Goal: Task Accomplishment & Management: Use online tool/utility

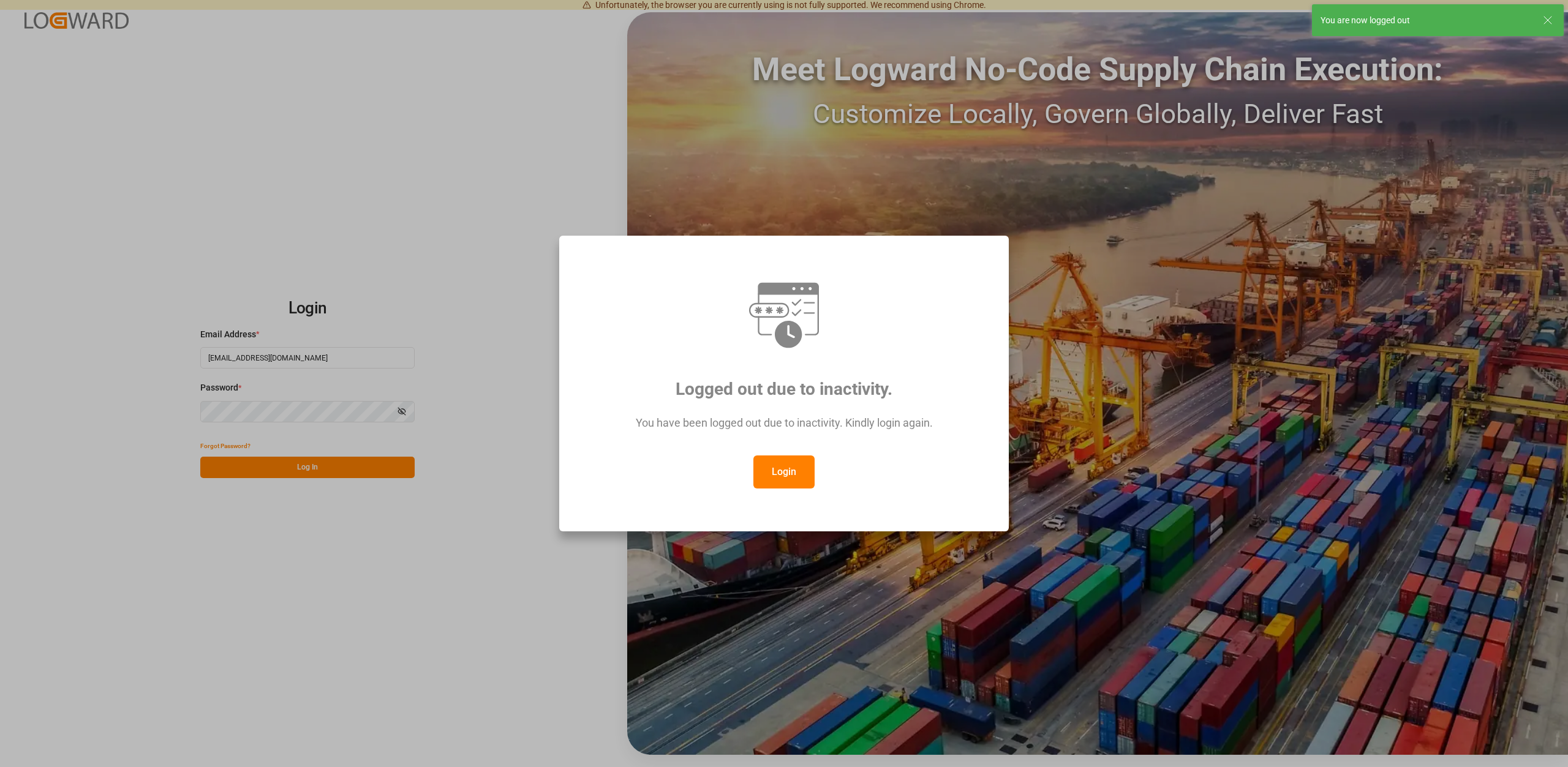
click at [770, 471] on button "Login" at bounding box center [784, 472] width 62 height 33
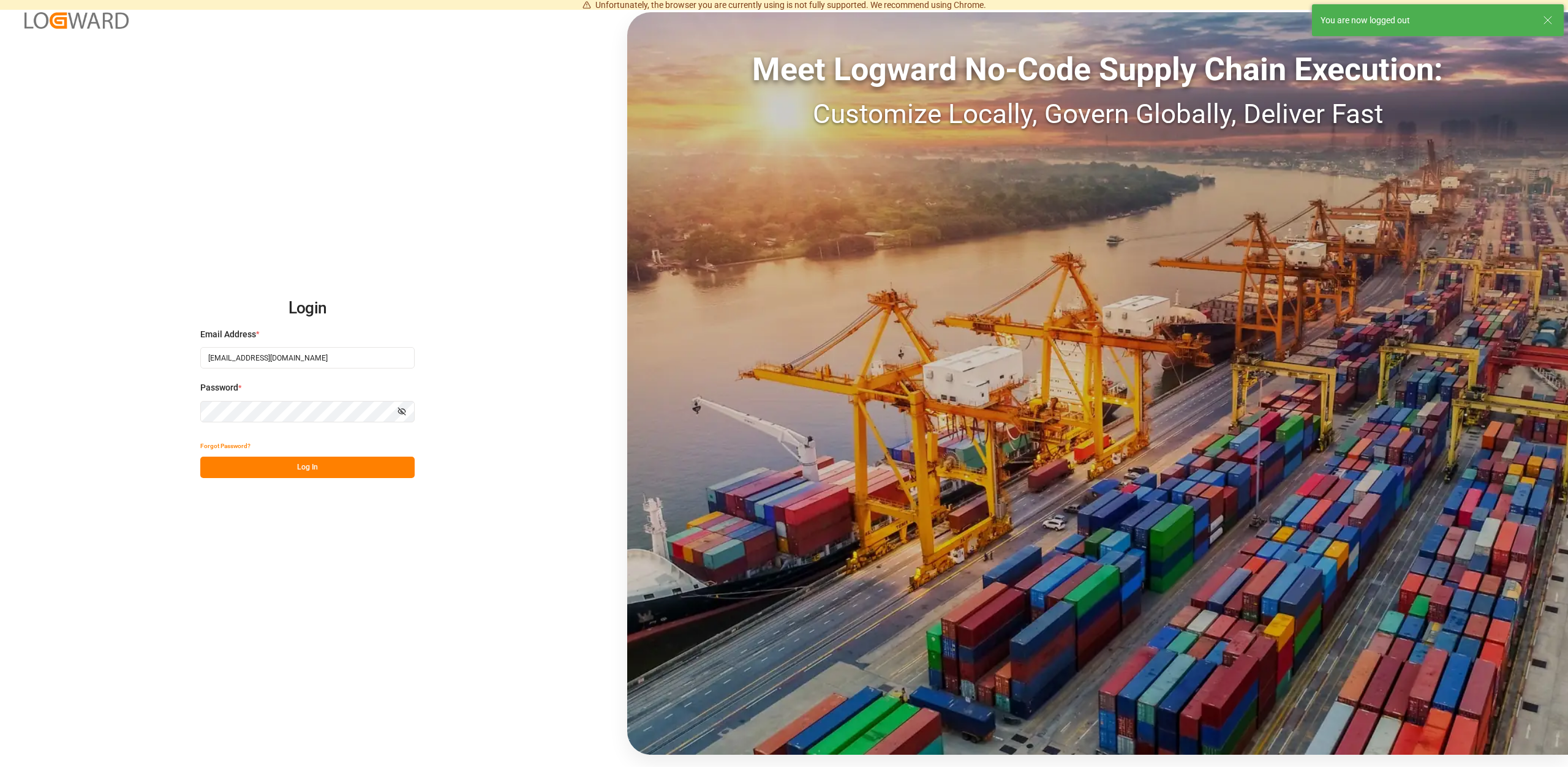
click at [333, 463] on button "Log In" at bounding box center [307, 467] width 214 height 22
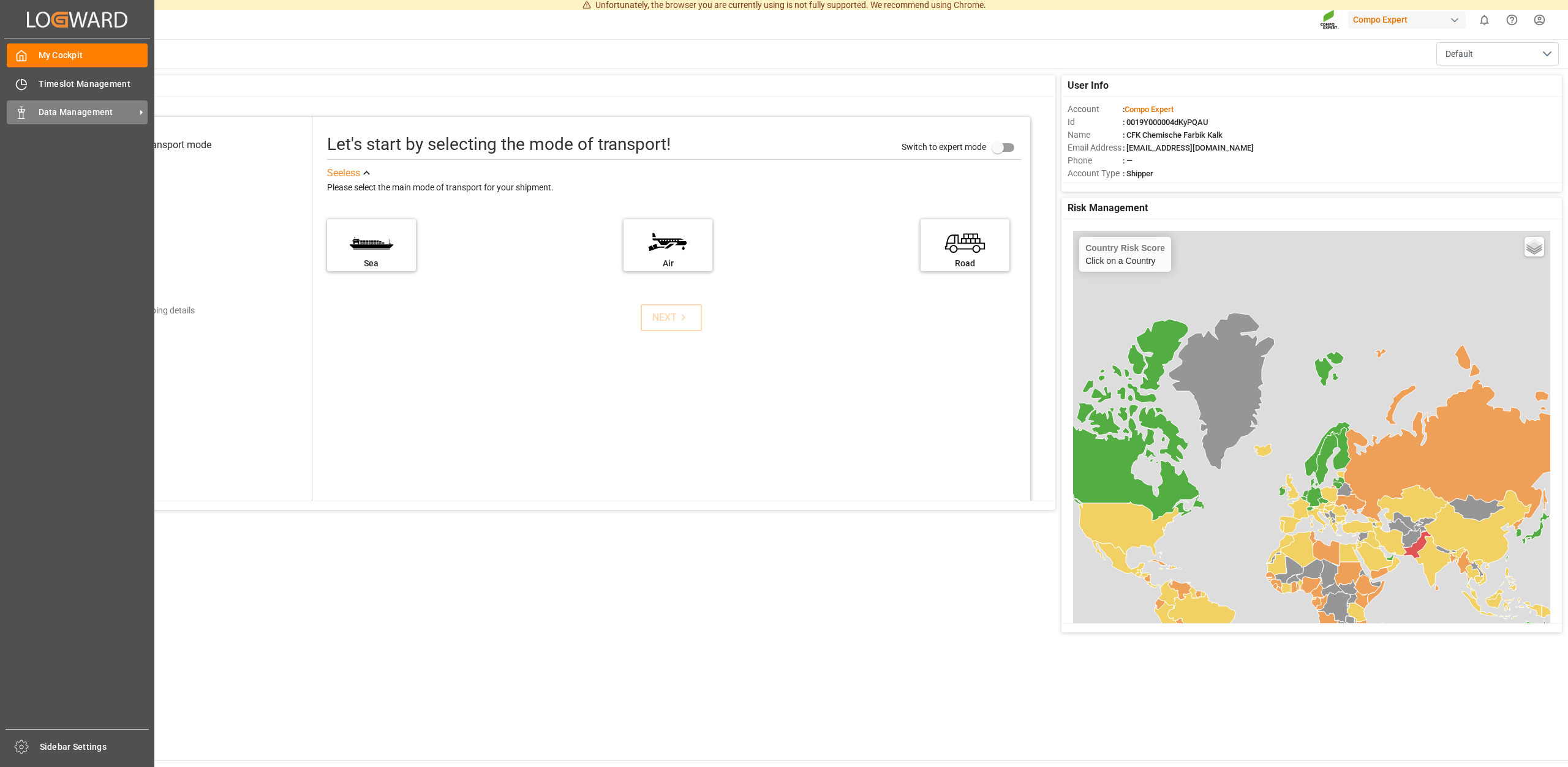
click at [91, 109] on span "Data Management" at bounding box center [87, 113] width 97 height 13
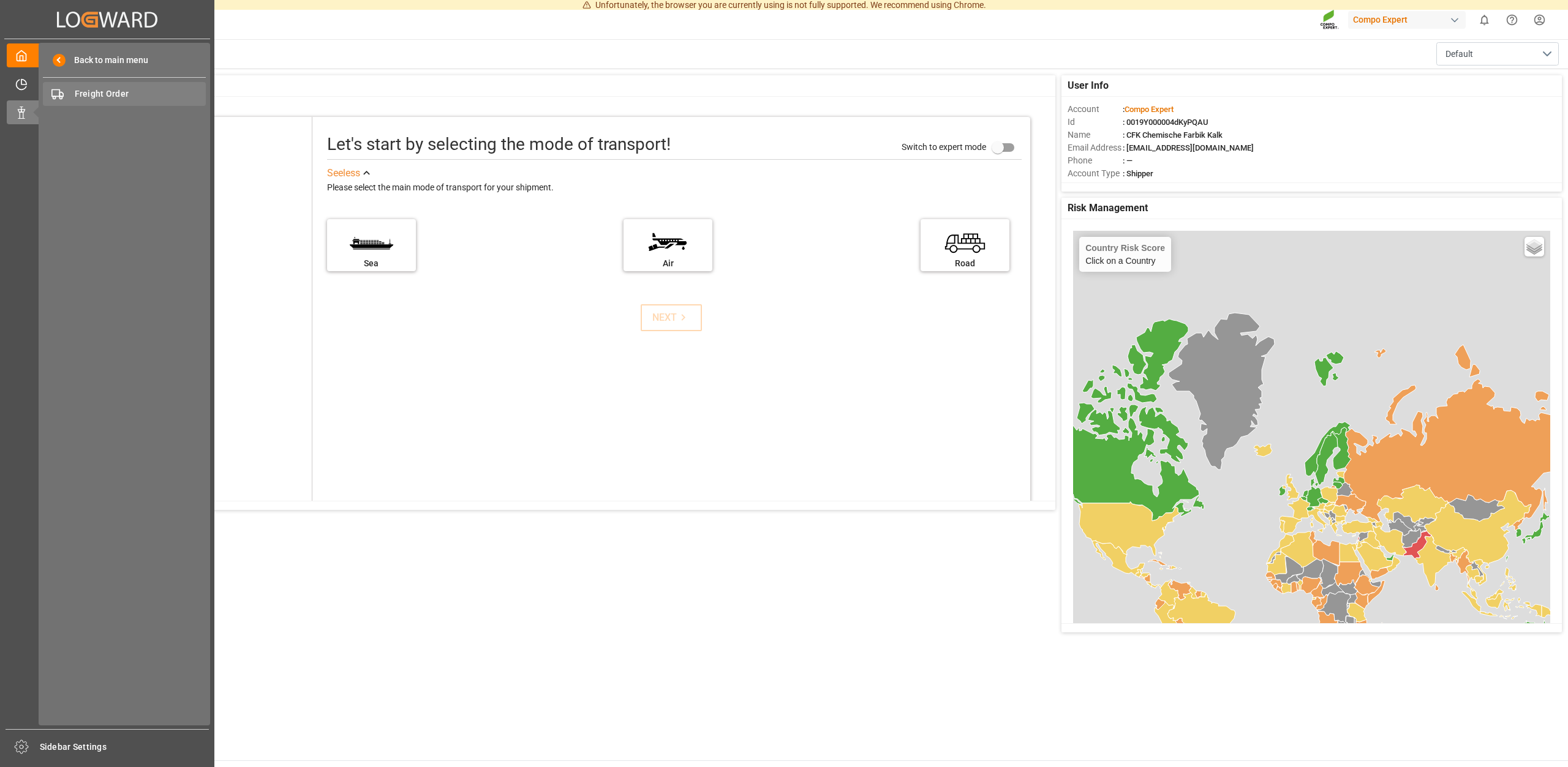
click at [98, 85] on div "Freight Order Freight Order" at bounding box center [124, 94] width 163 height 24
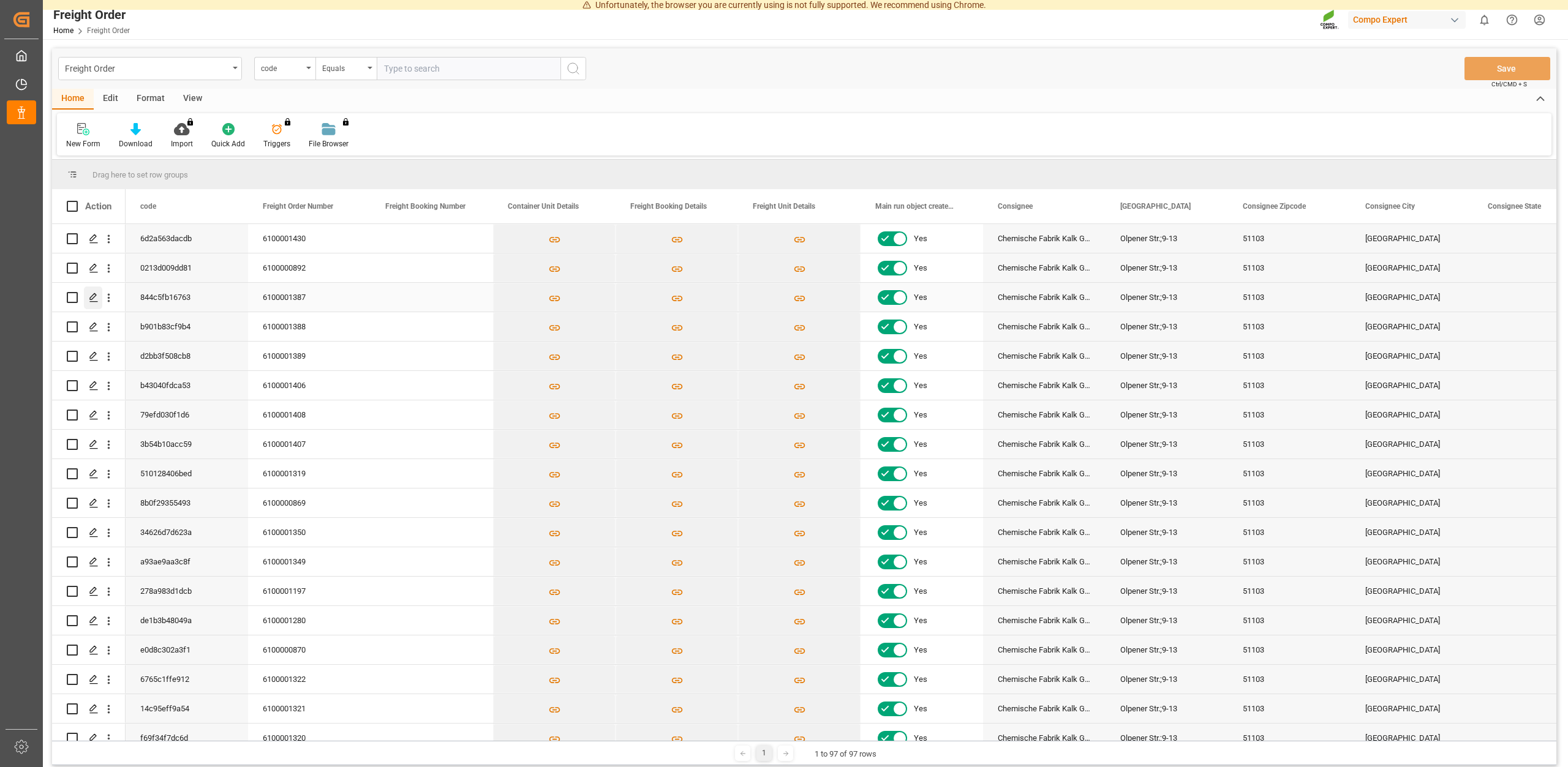
click at [93, 296] on icon "Press SPACE to select this row." at bounding box center [94, 297] width 9 height 9
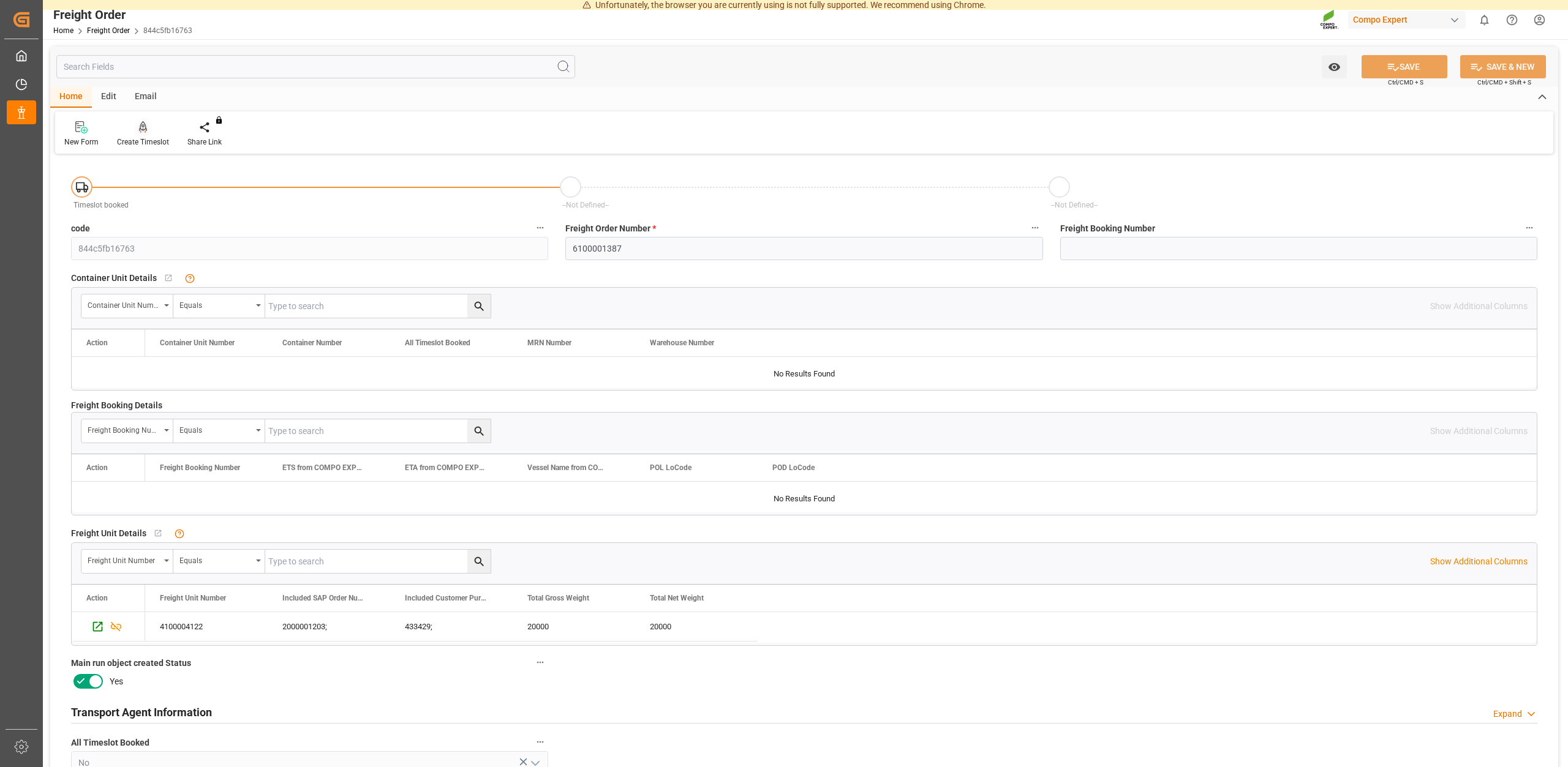
click at [143, 147] on div "Create Timeslot" at bounding box center [142, 142] width 52 height 11
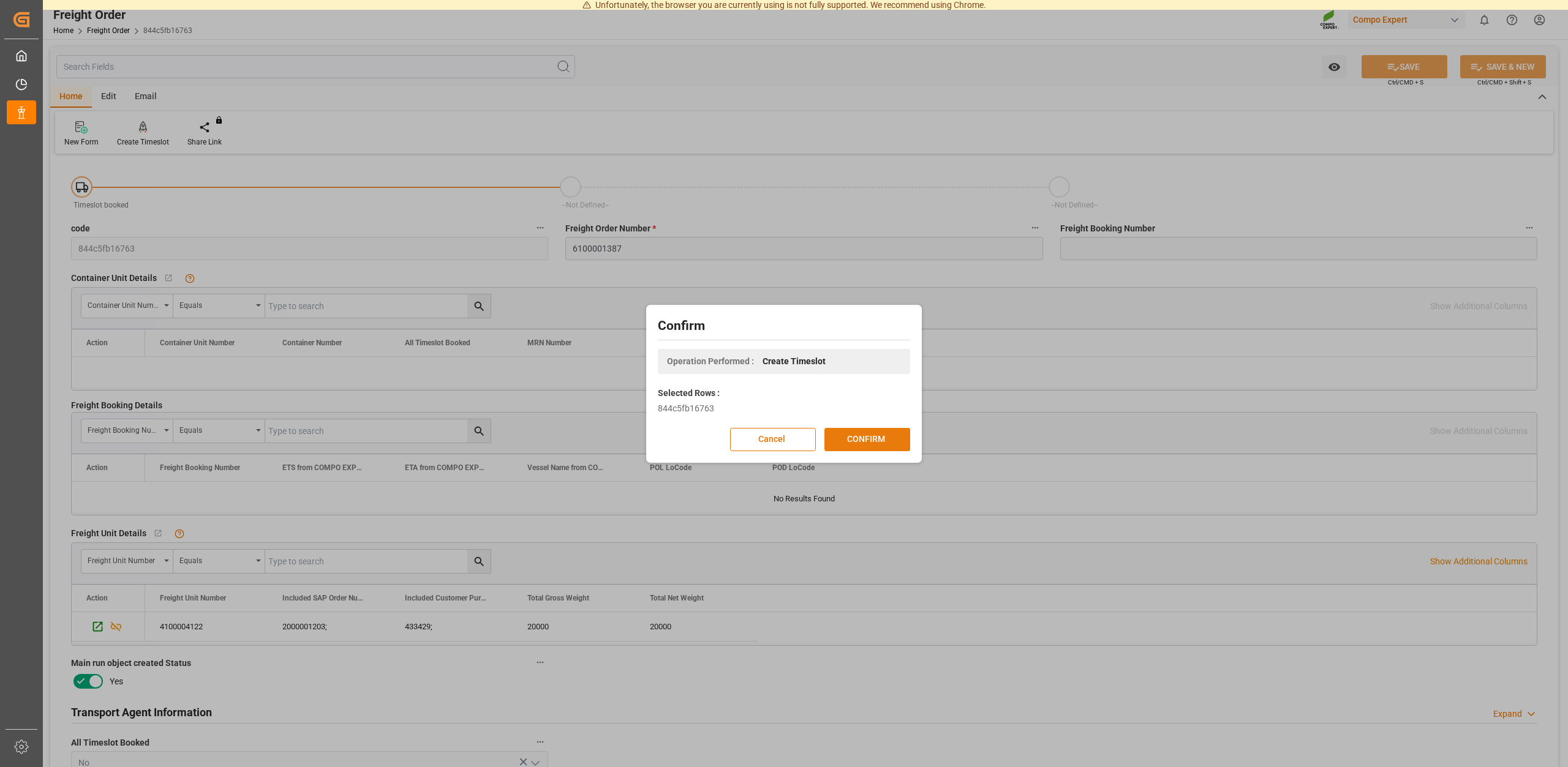
click at [865, 437] on button "CONFIRM" at bounding box center [867, 439] width 86 height 24
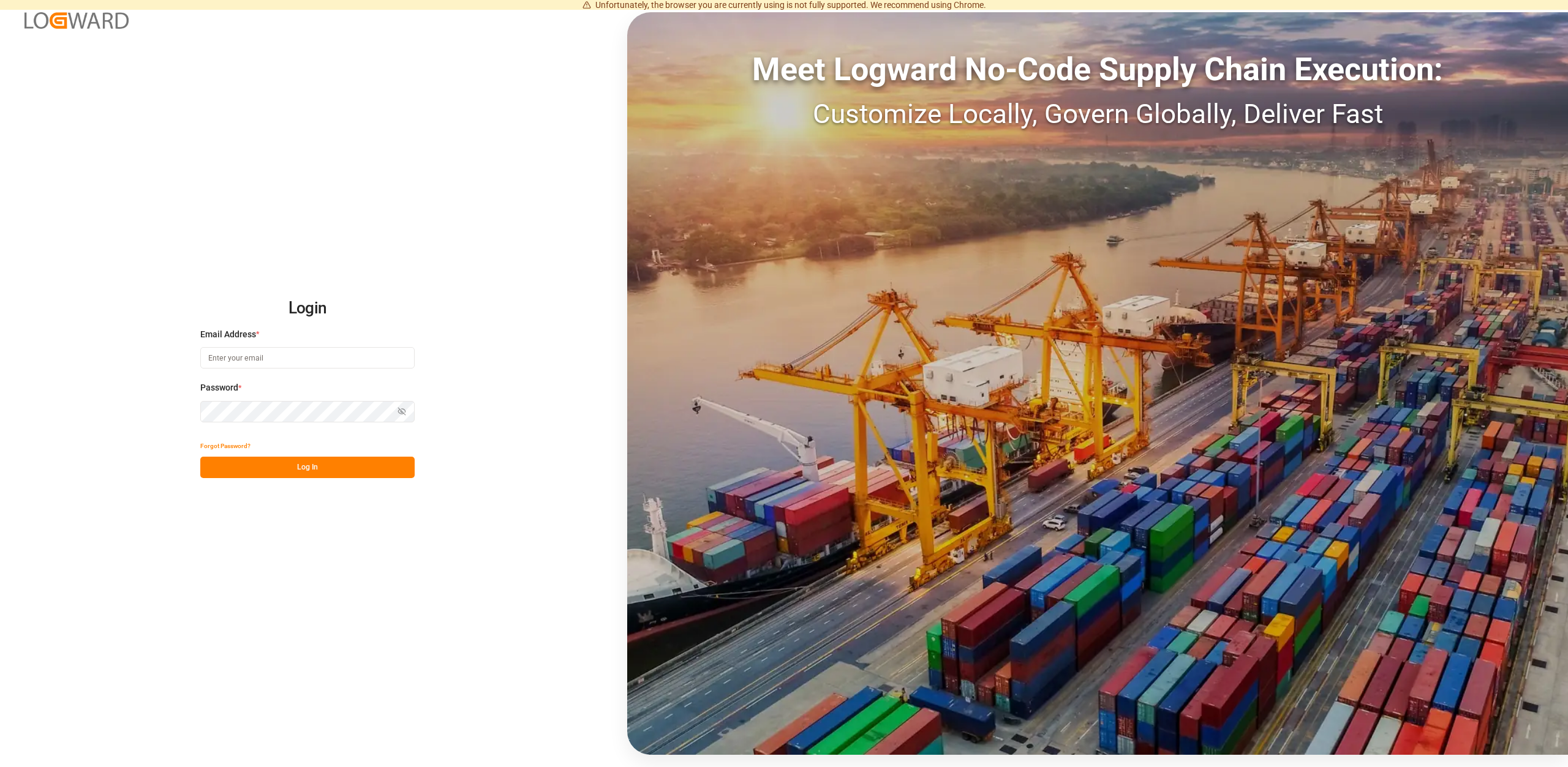
type input "[EMAIL_ADDRESS][DOMAIN_NAME]"
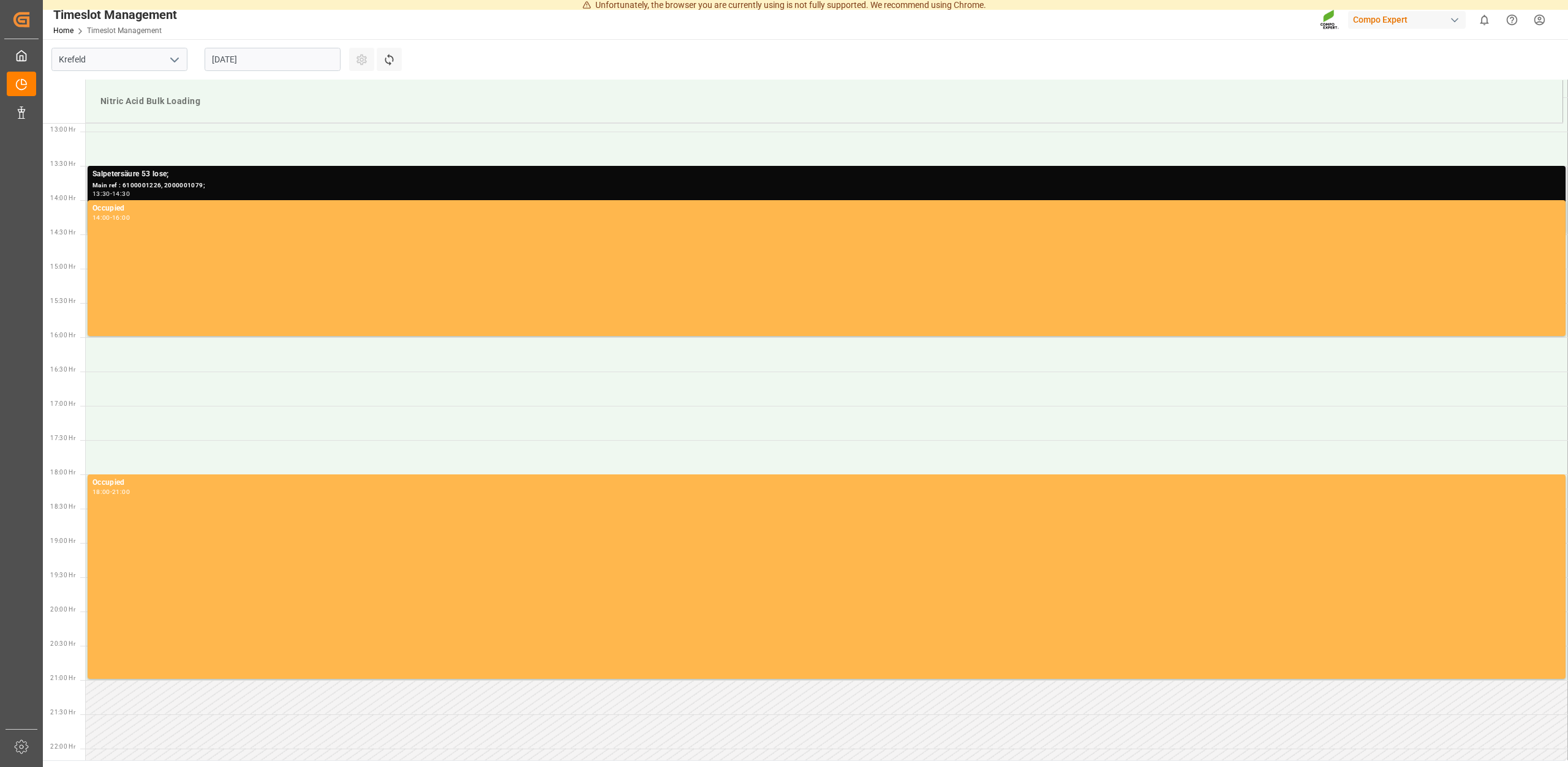
scroll to position [883, 0]
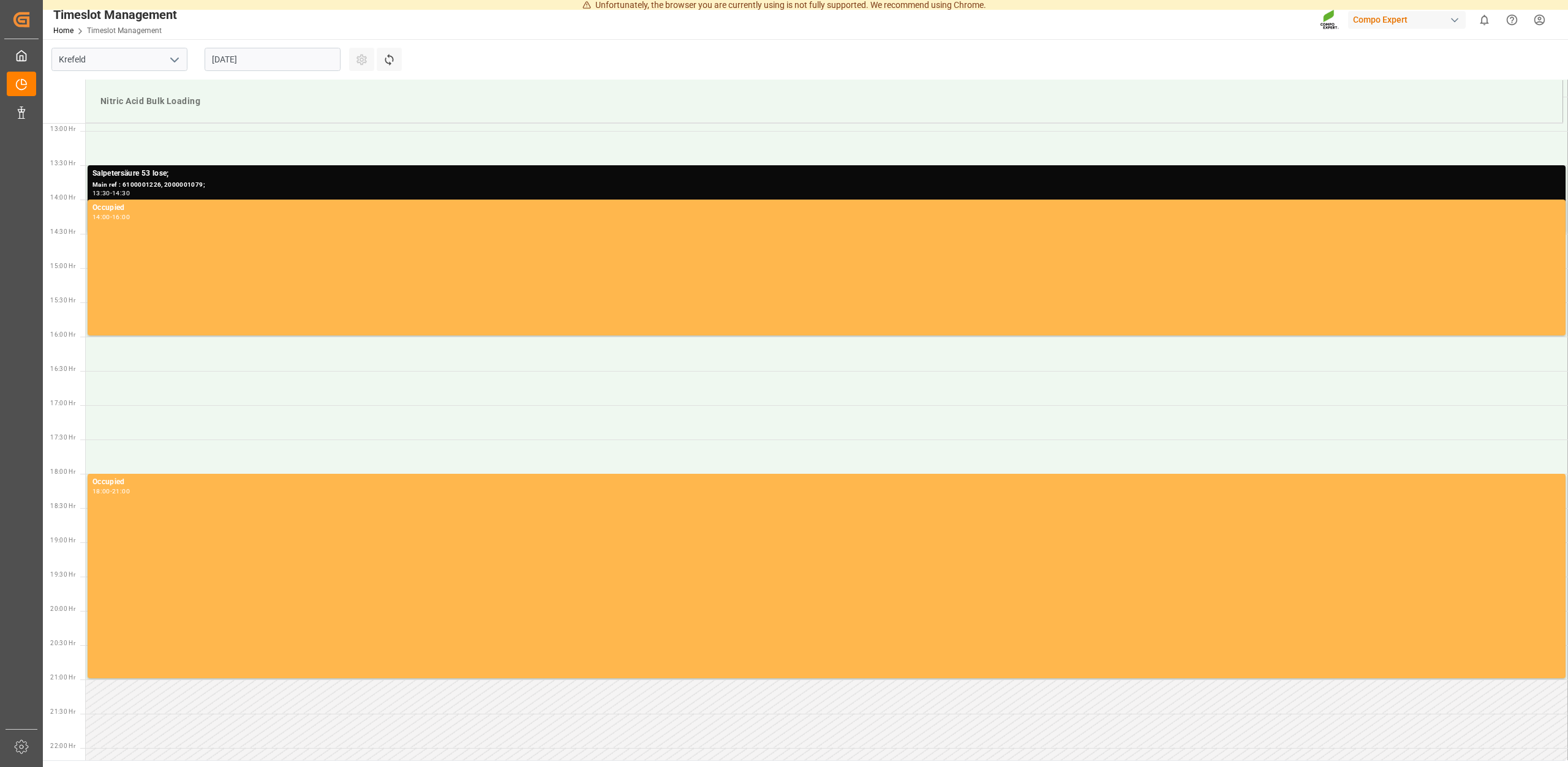
click at [269, 60] on input "26.08.2025" at bounding box center [273, 59] width 136 height 24
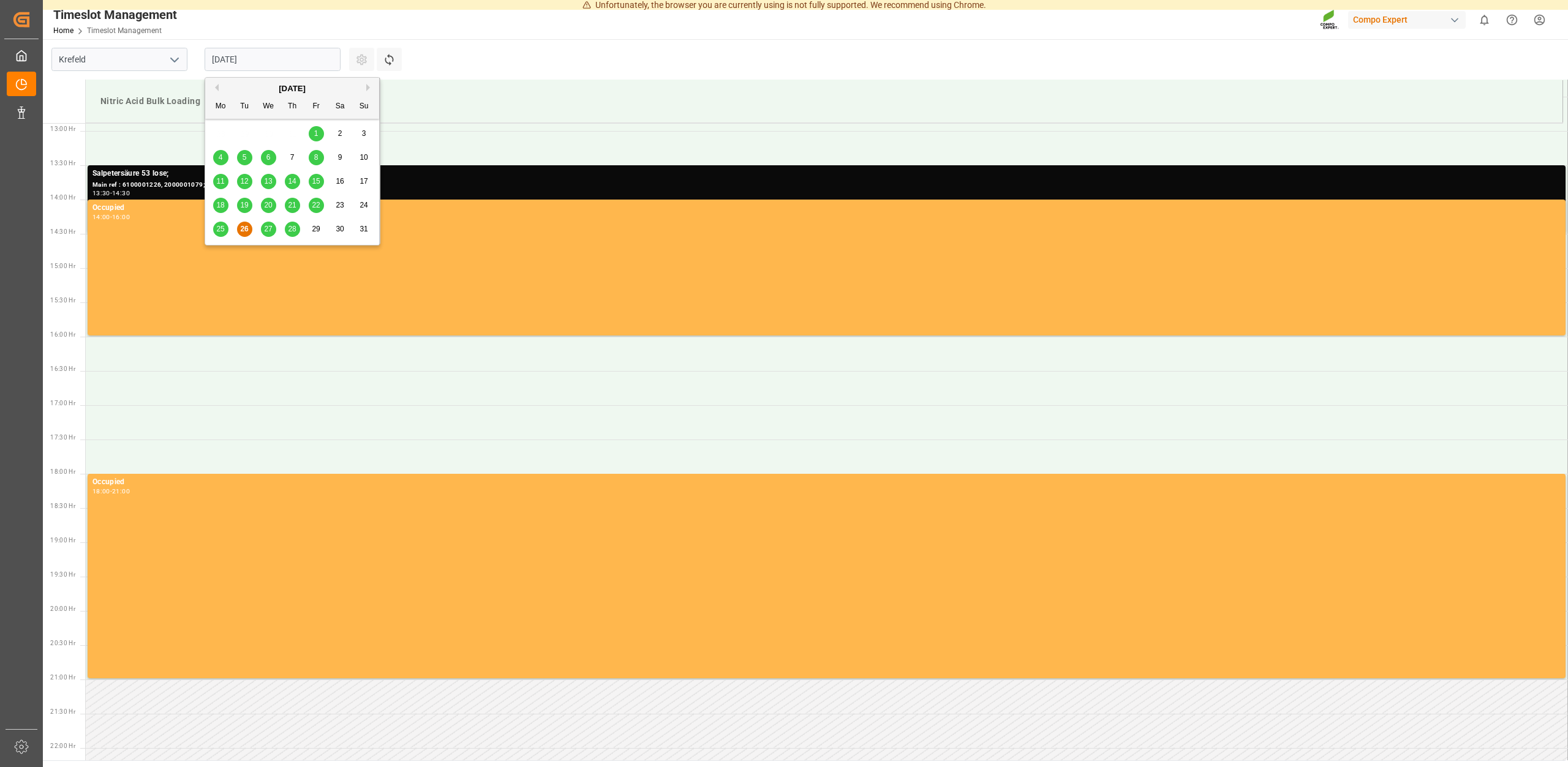
click at [266, 229] on span "27" at bounding box center [268, 228] width 8 height 9
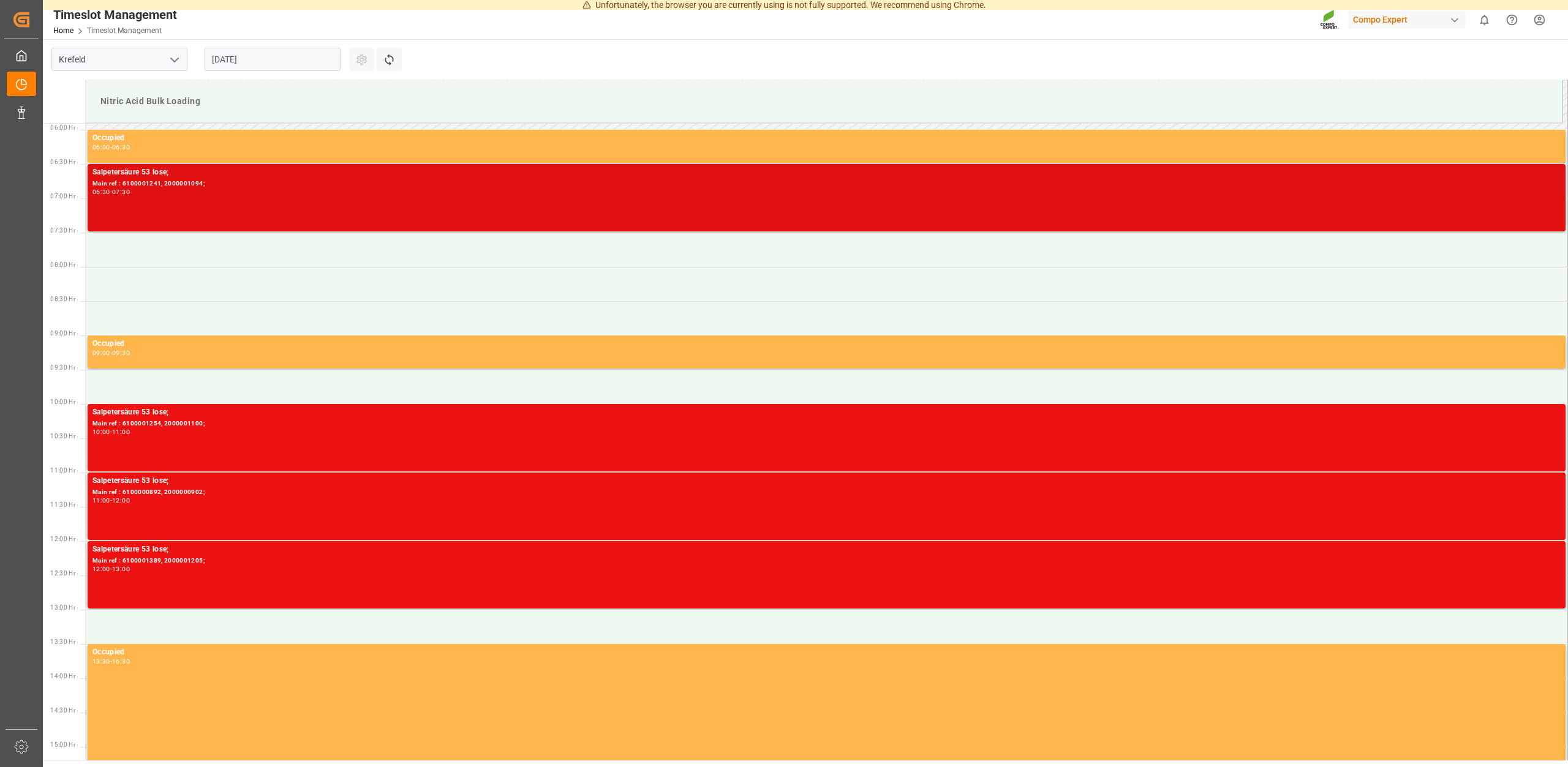
scroll to position [384, 0]
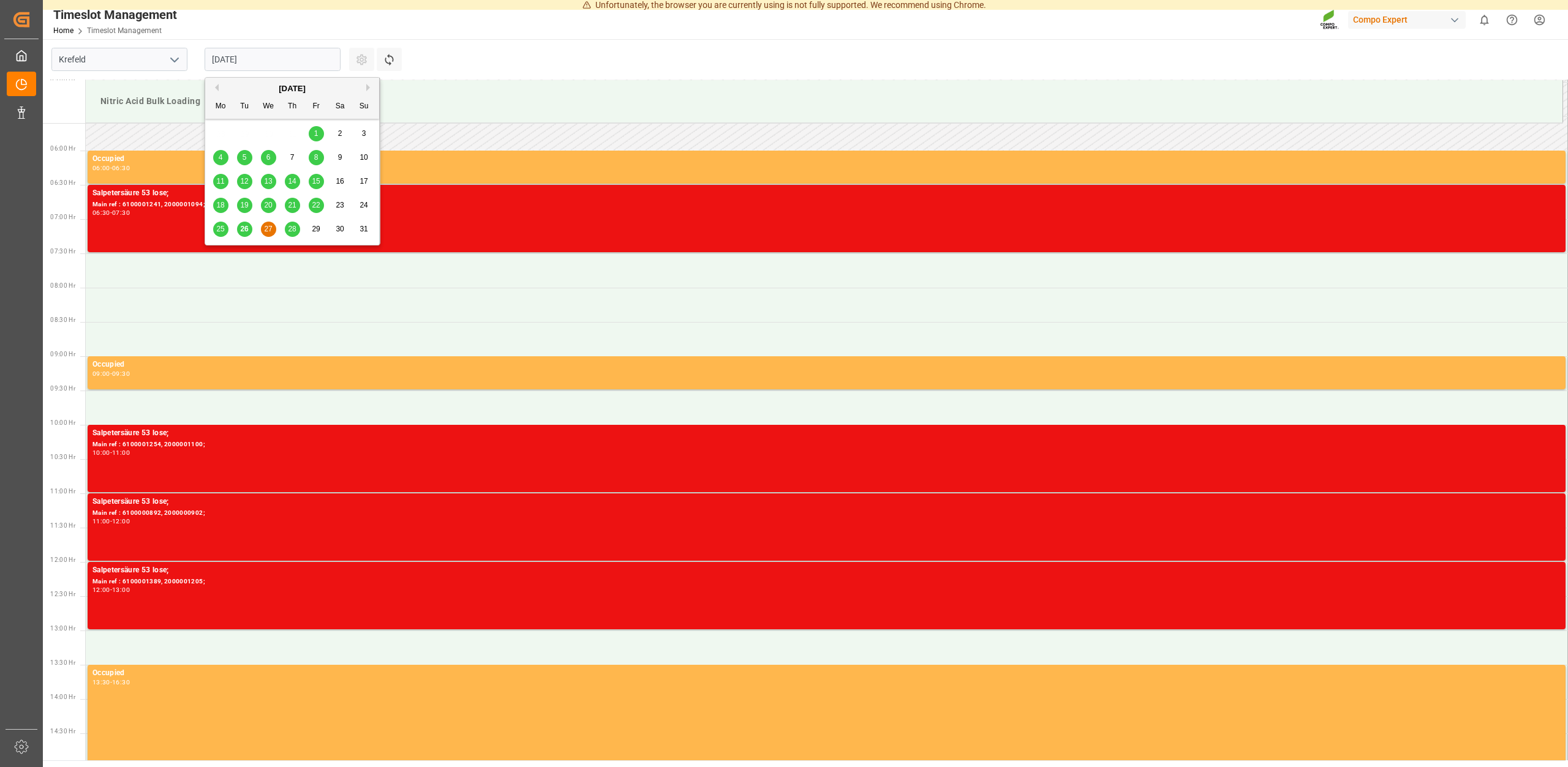
click at [279, 58] on input "27.08.2025" at bounding box center [273, 59] width 136 height 24
click at [293, 229] on span "28" at bounding box center [292, 228] width 8 height 9
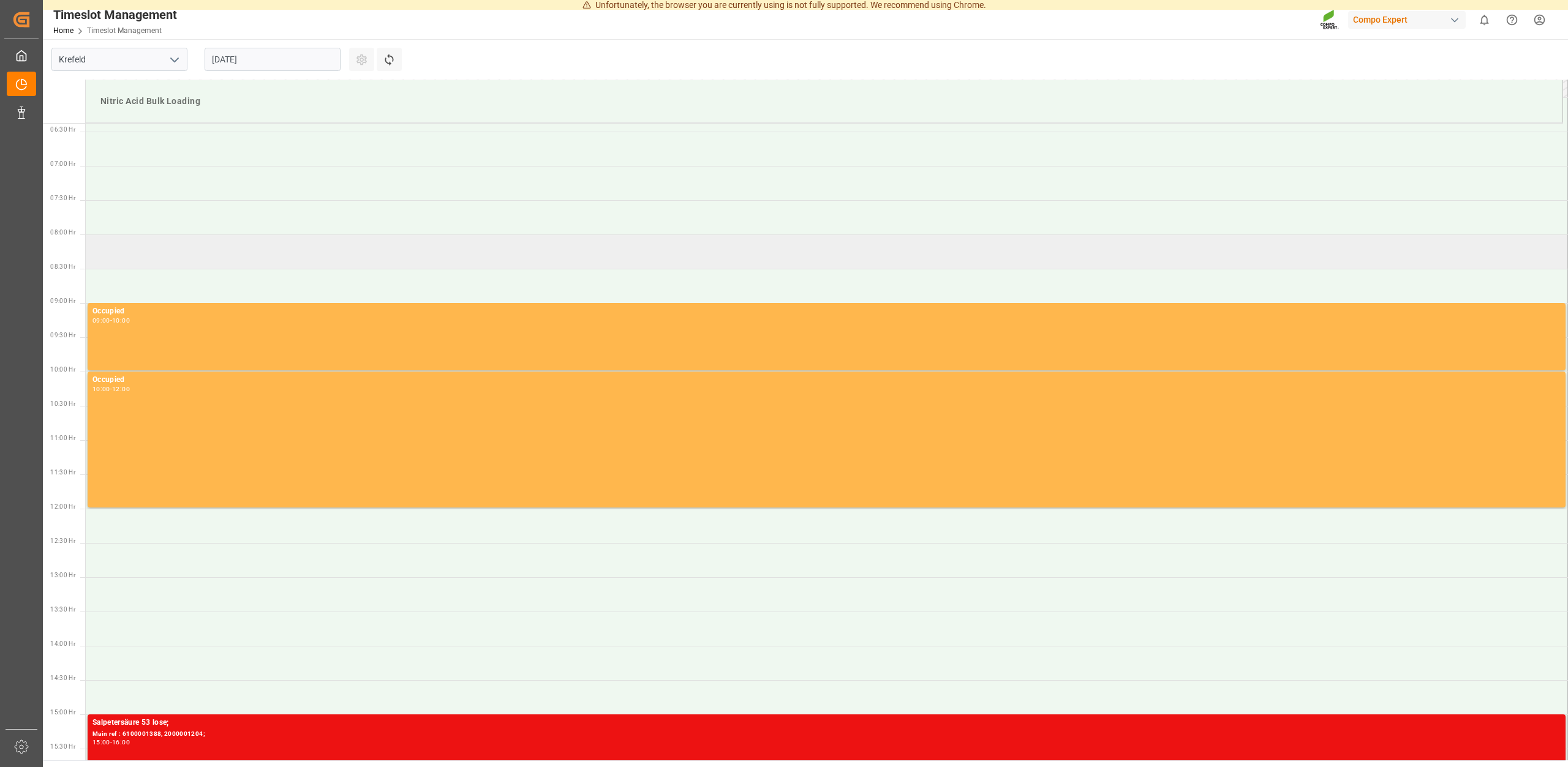
scroll to position [250, 0]
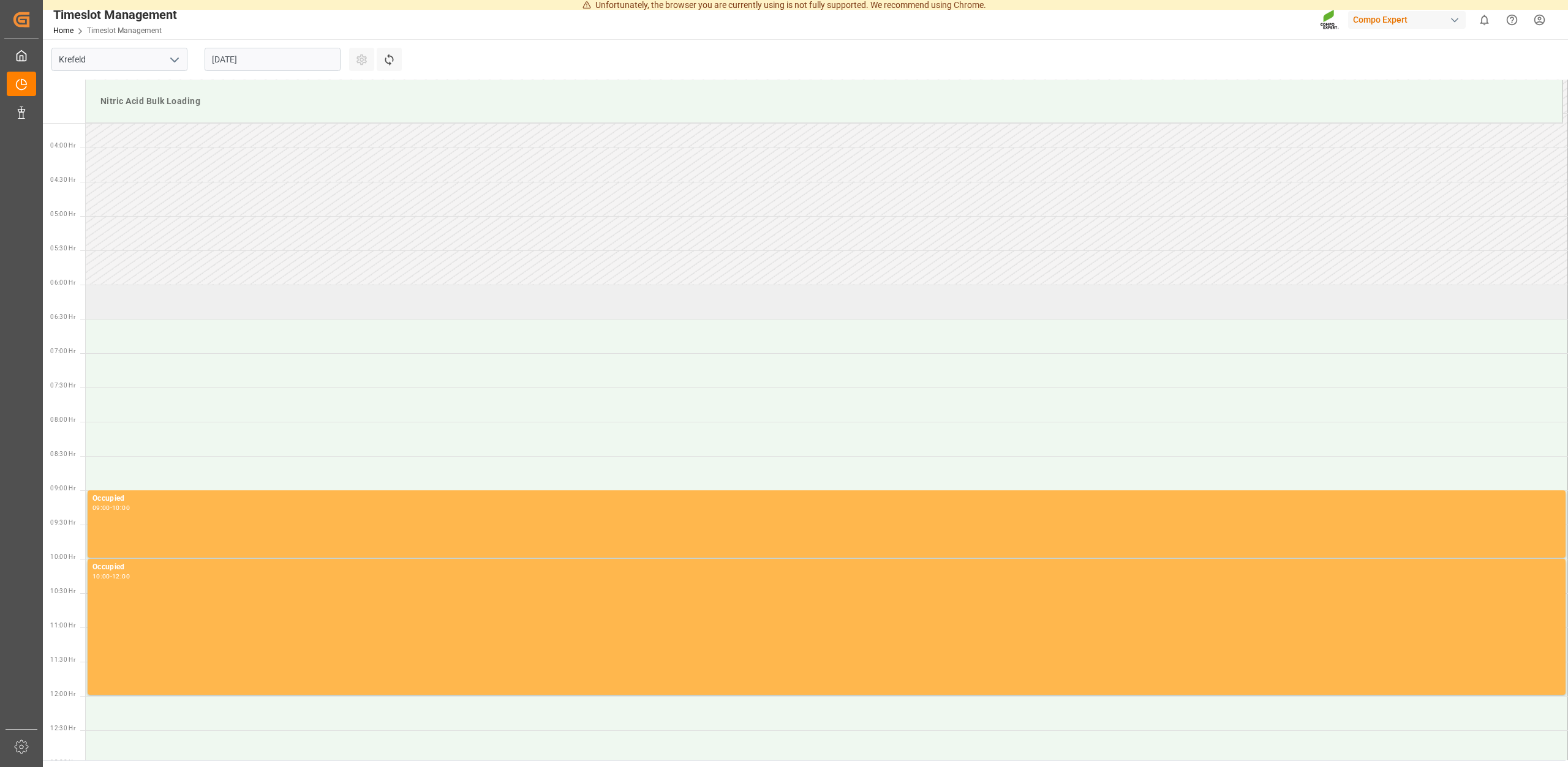
click at [200, 306] on td at bounding box center [827, 302] width 1483 height 34
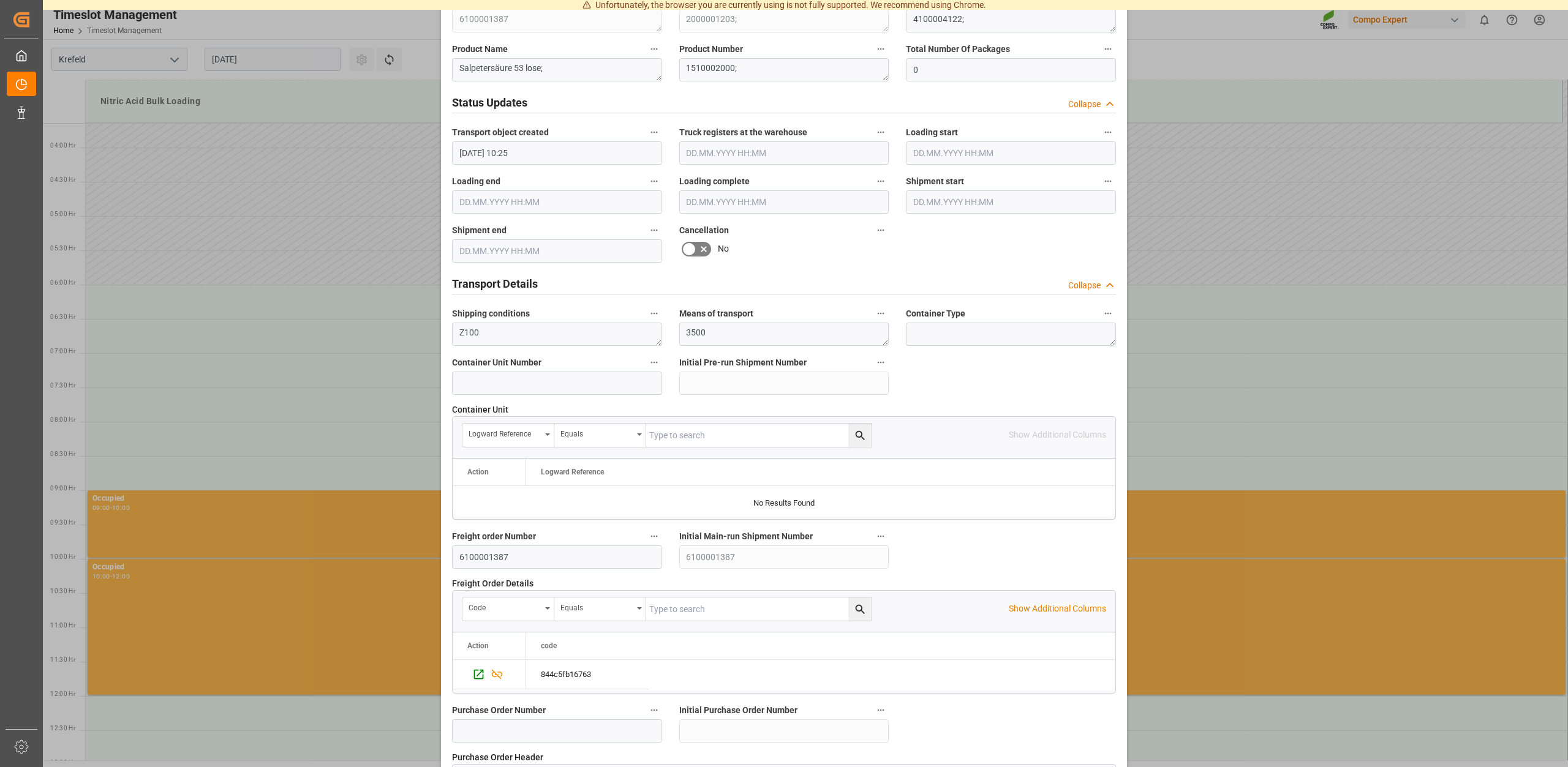
scroll to position [933, 0]
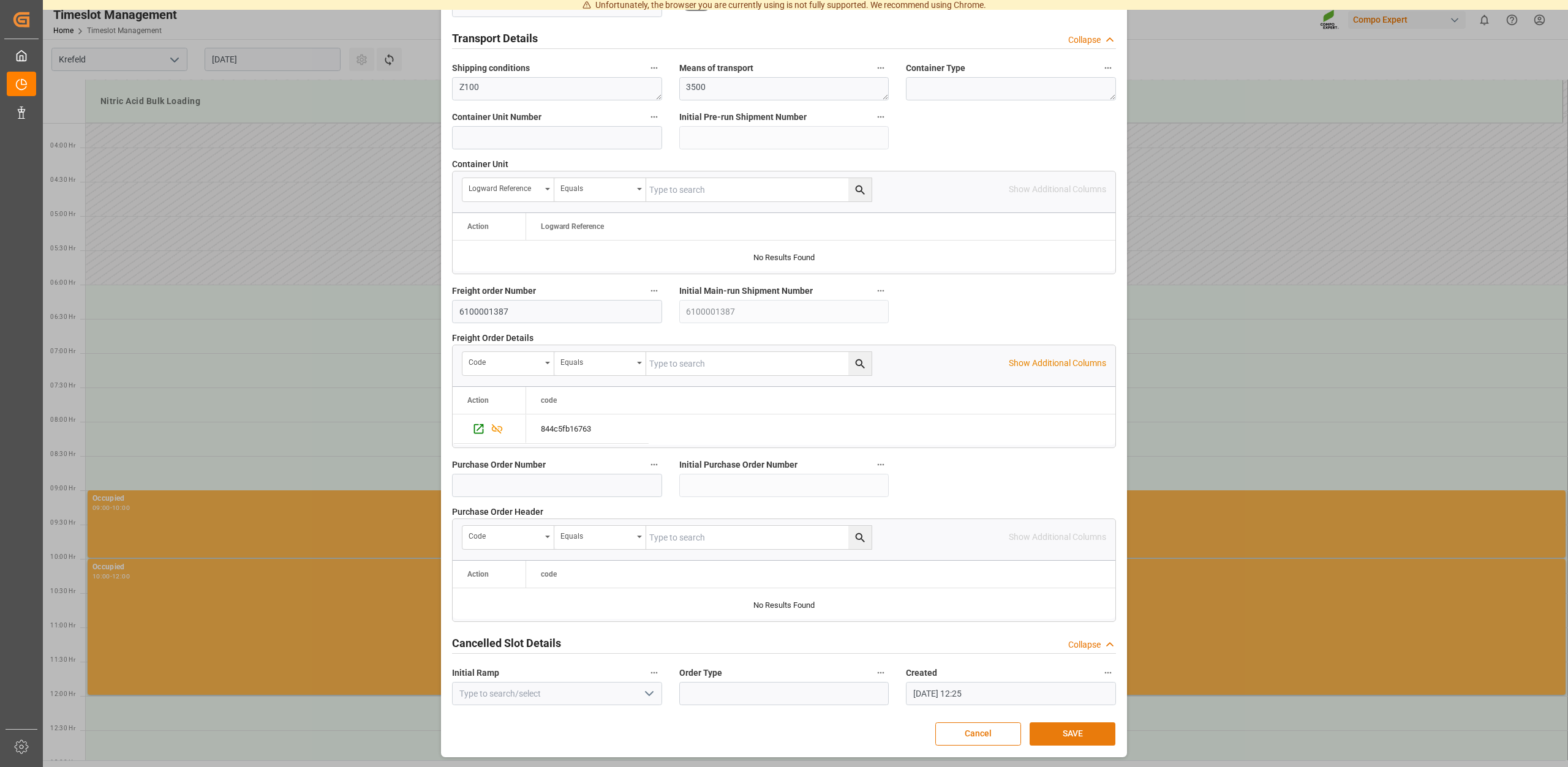
click at [1075, 732] on button "SAVE" at bounding box center [1072, 734] width 86 height 24
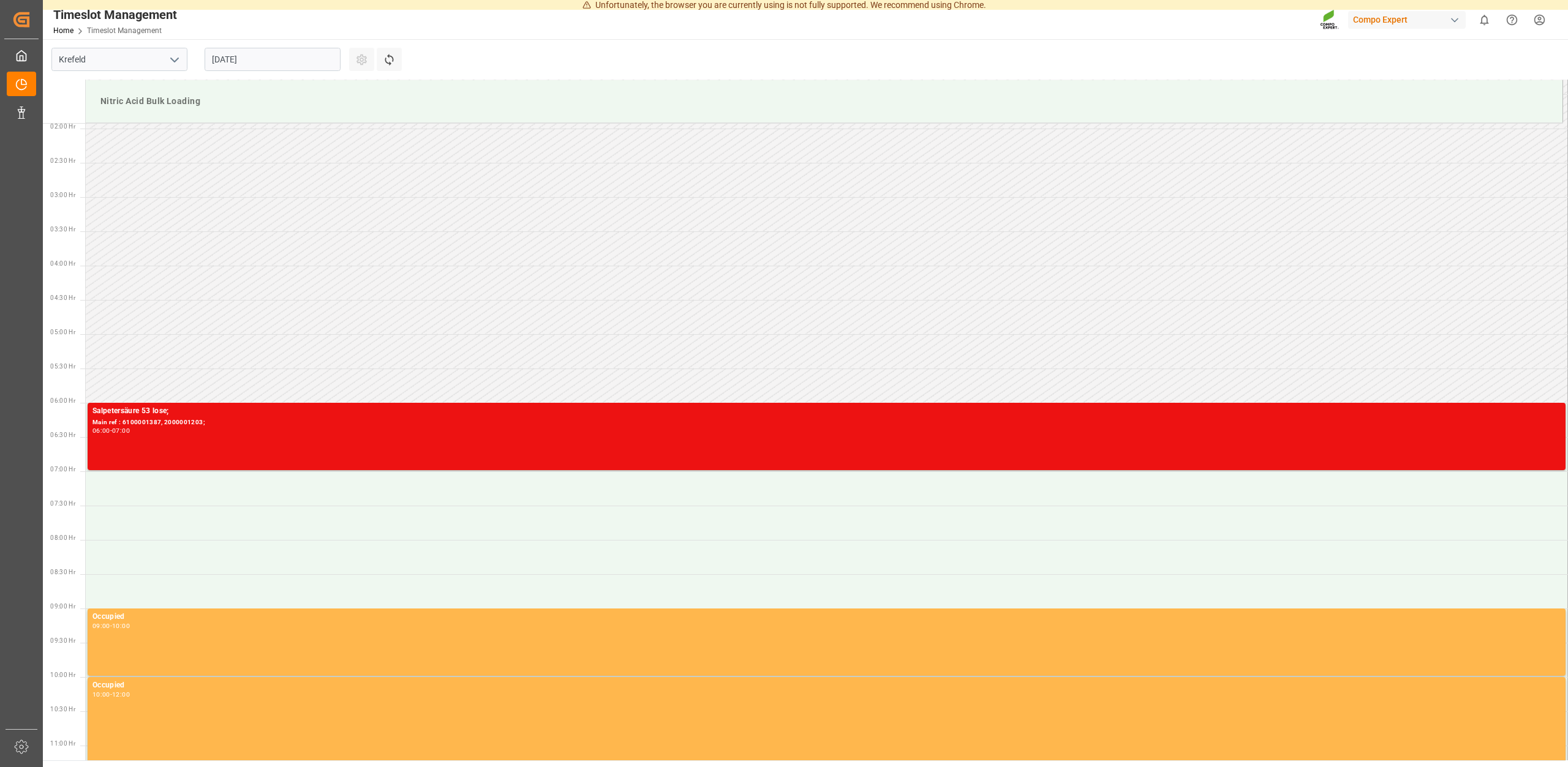
scroll to position [85, 0]
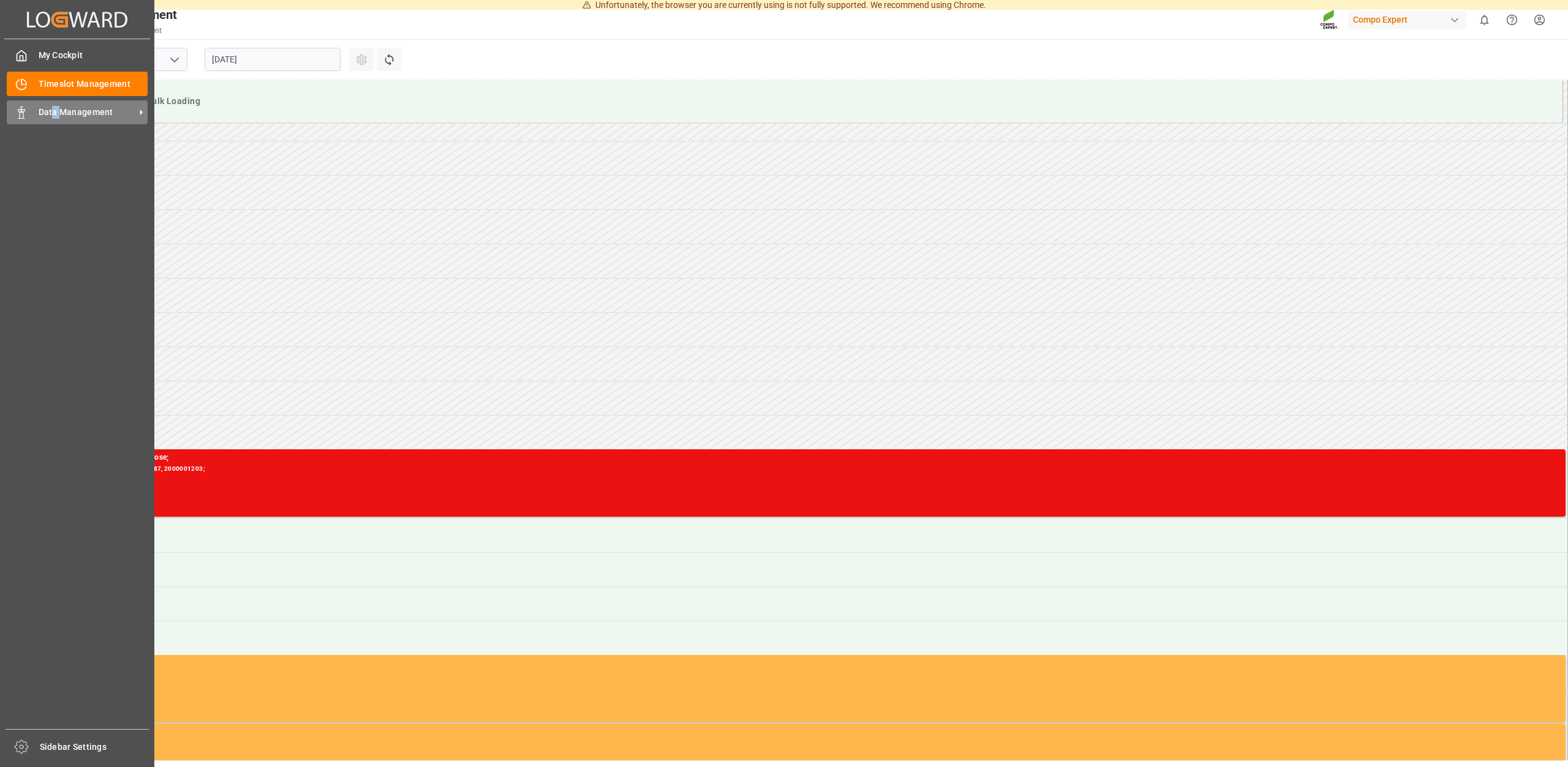
click at [60, 116] on span "Data Management" at bounding box center [87, 113] width 97 height 13
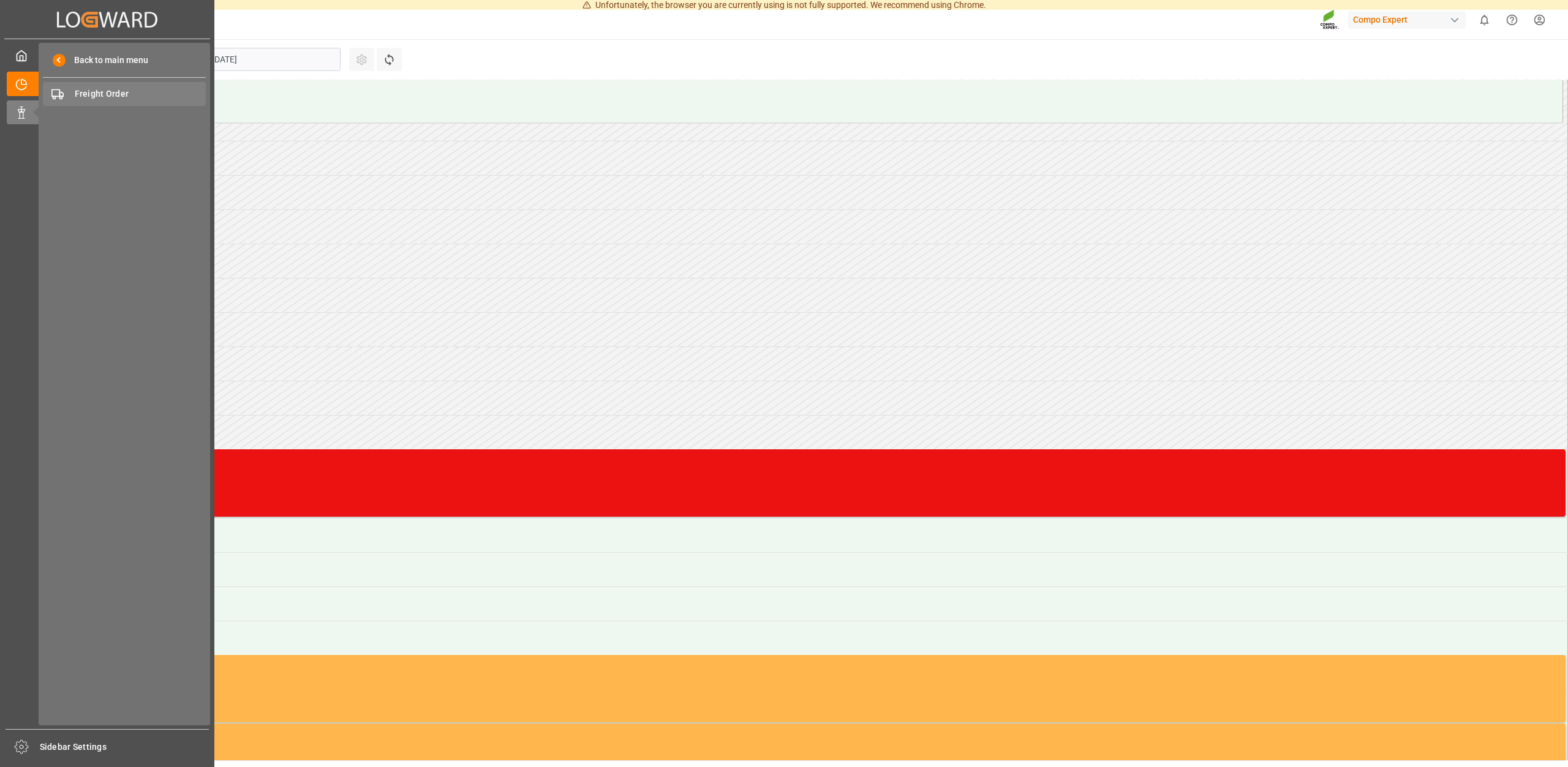
click at [99, 91] on span "Freight Order" at bounding box center [140, 94] width 132 height 13
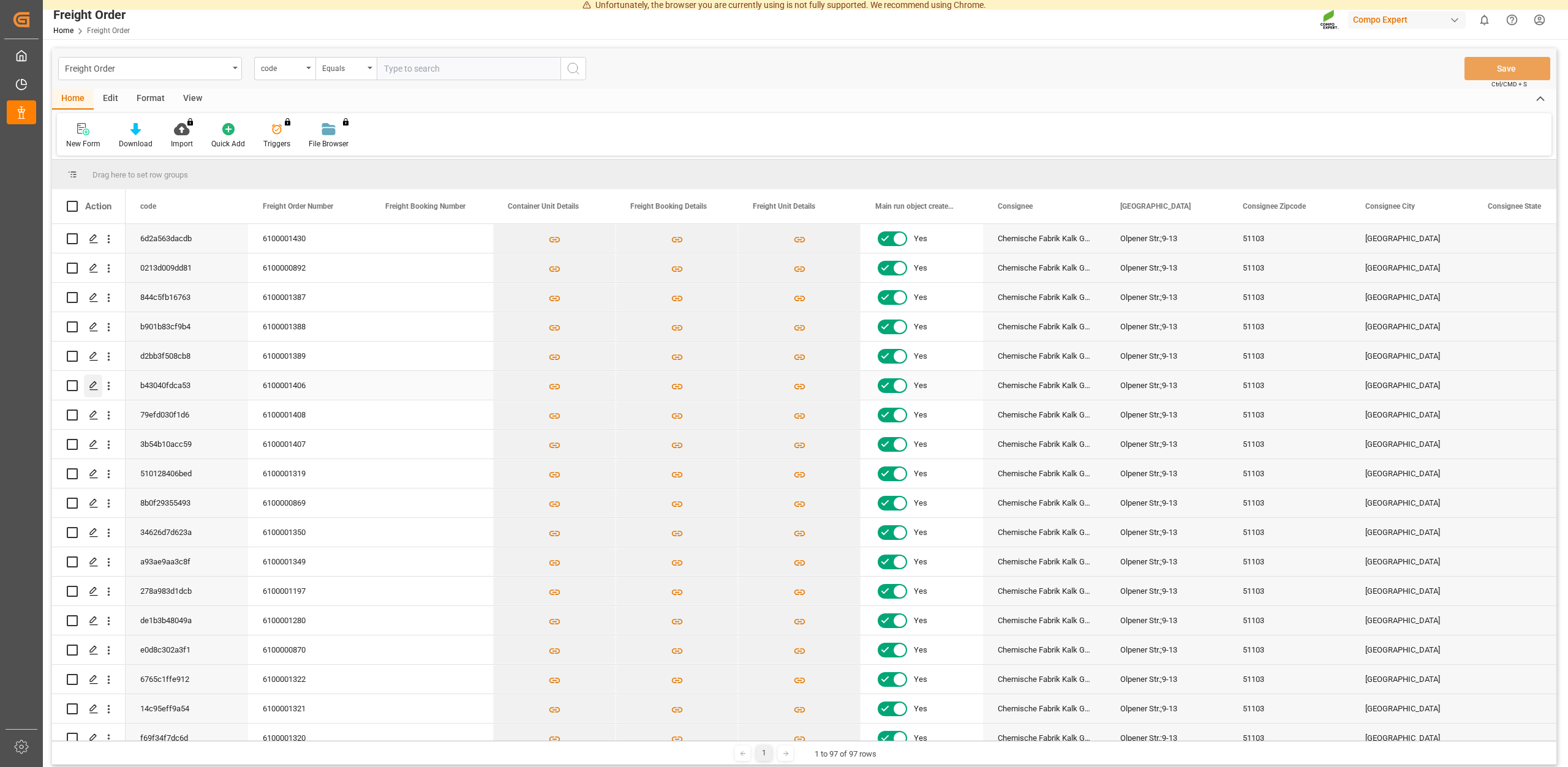
click at [95, 389] on icon "Press SPACE to select this row." at bounding box center [94, 385] width 9 height 9
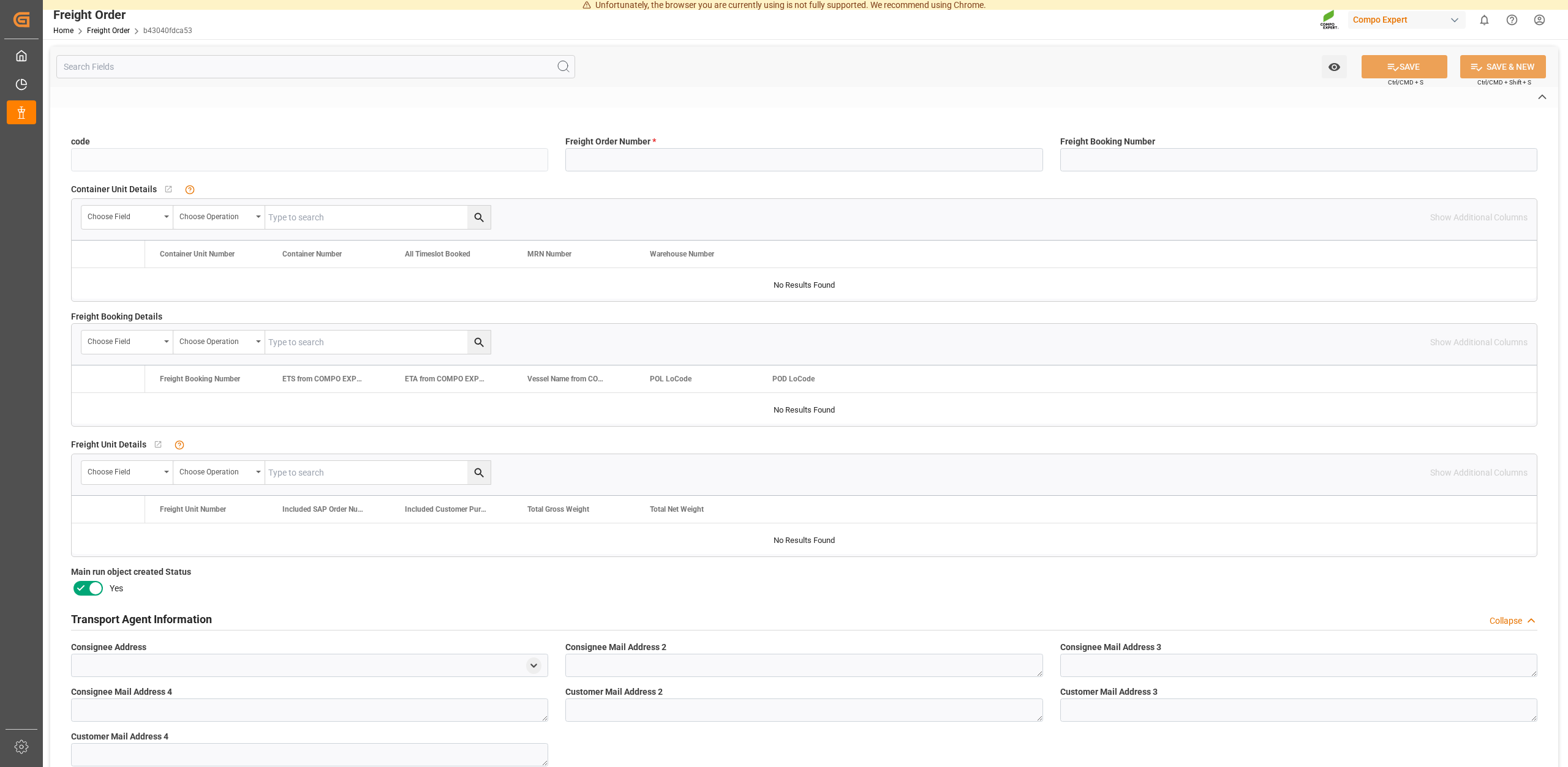
type input "b43040fdca53"
type input "6100001406"
type input "No"
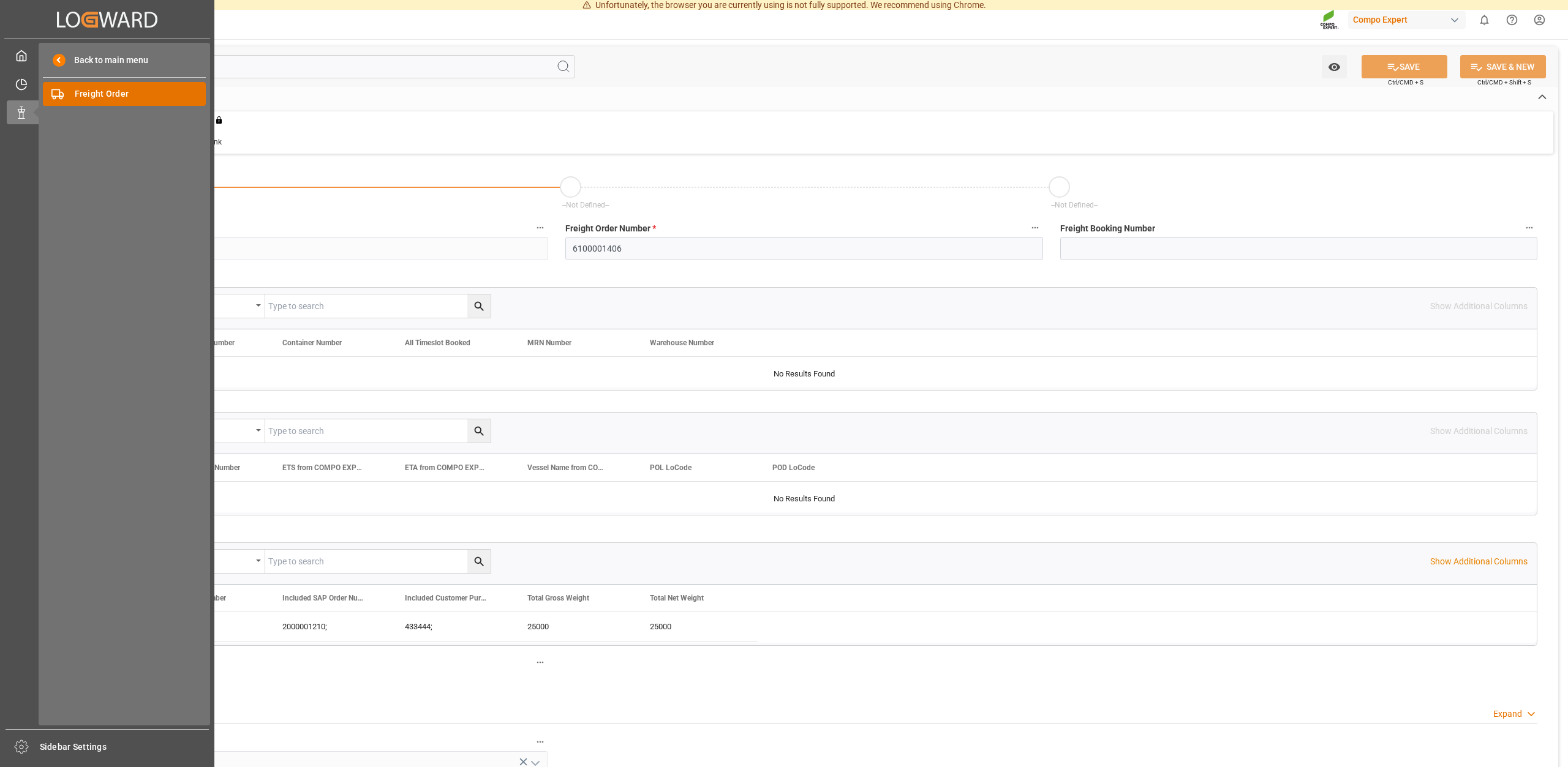
click at [104, 92] on span "Freight Order" at bounding box center [140, 94] width 132 height 13
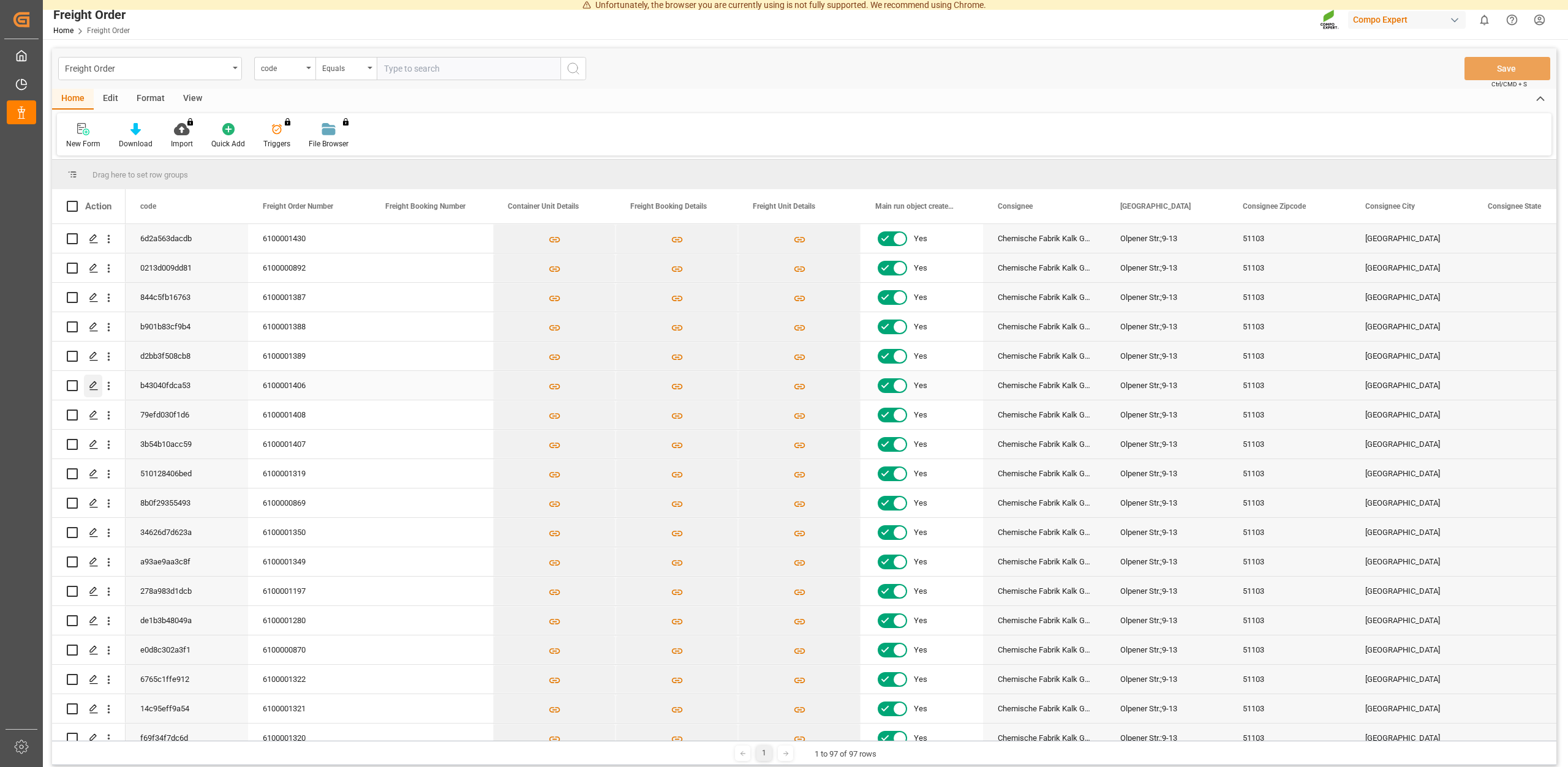
click at [93, 385] on icon "Press SPACE to select this row." at bounding box center [94, 385] width 9 height 9
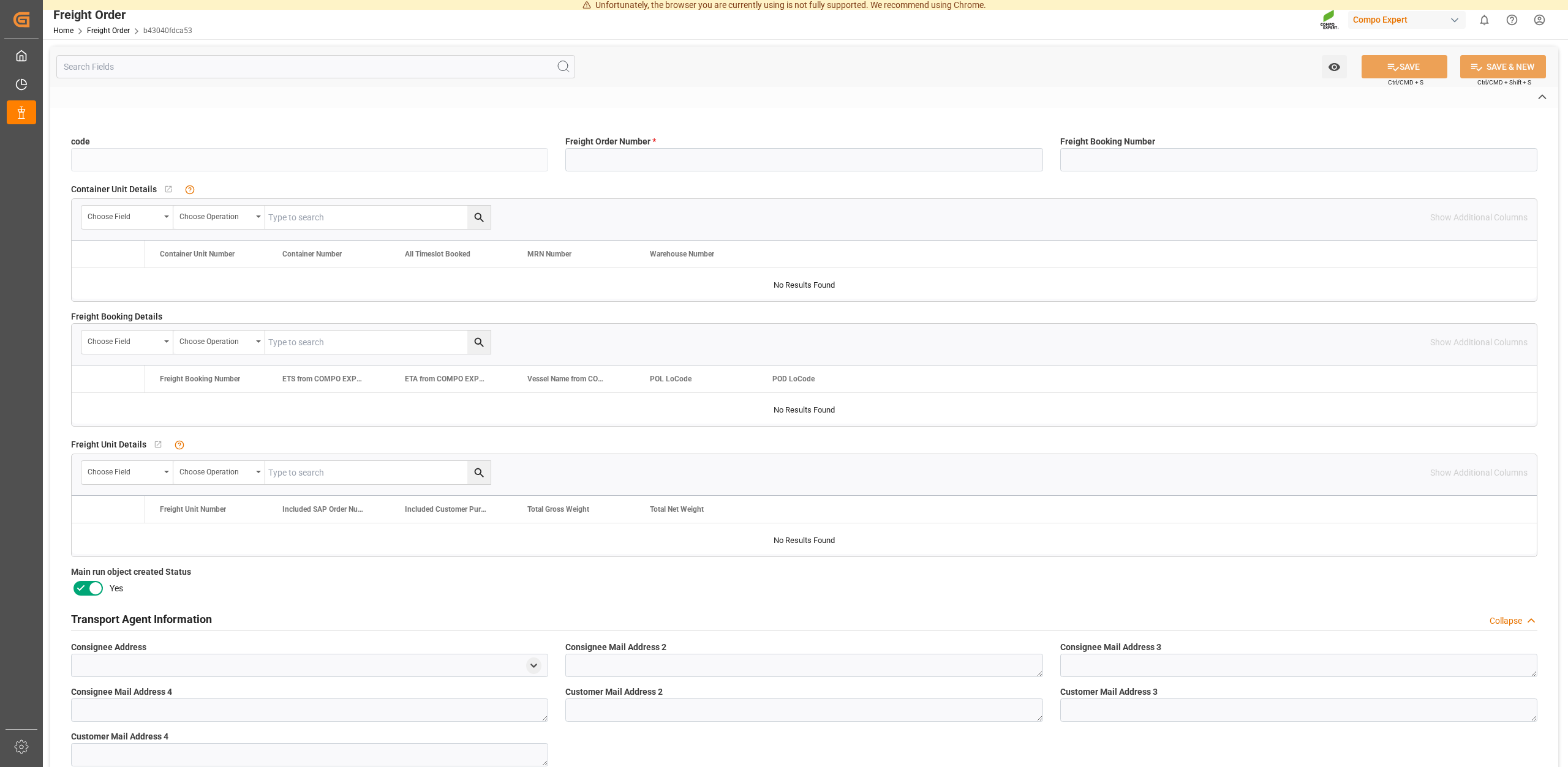
type input "b43040fdca53"
type input "6100001406"
type input "No"
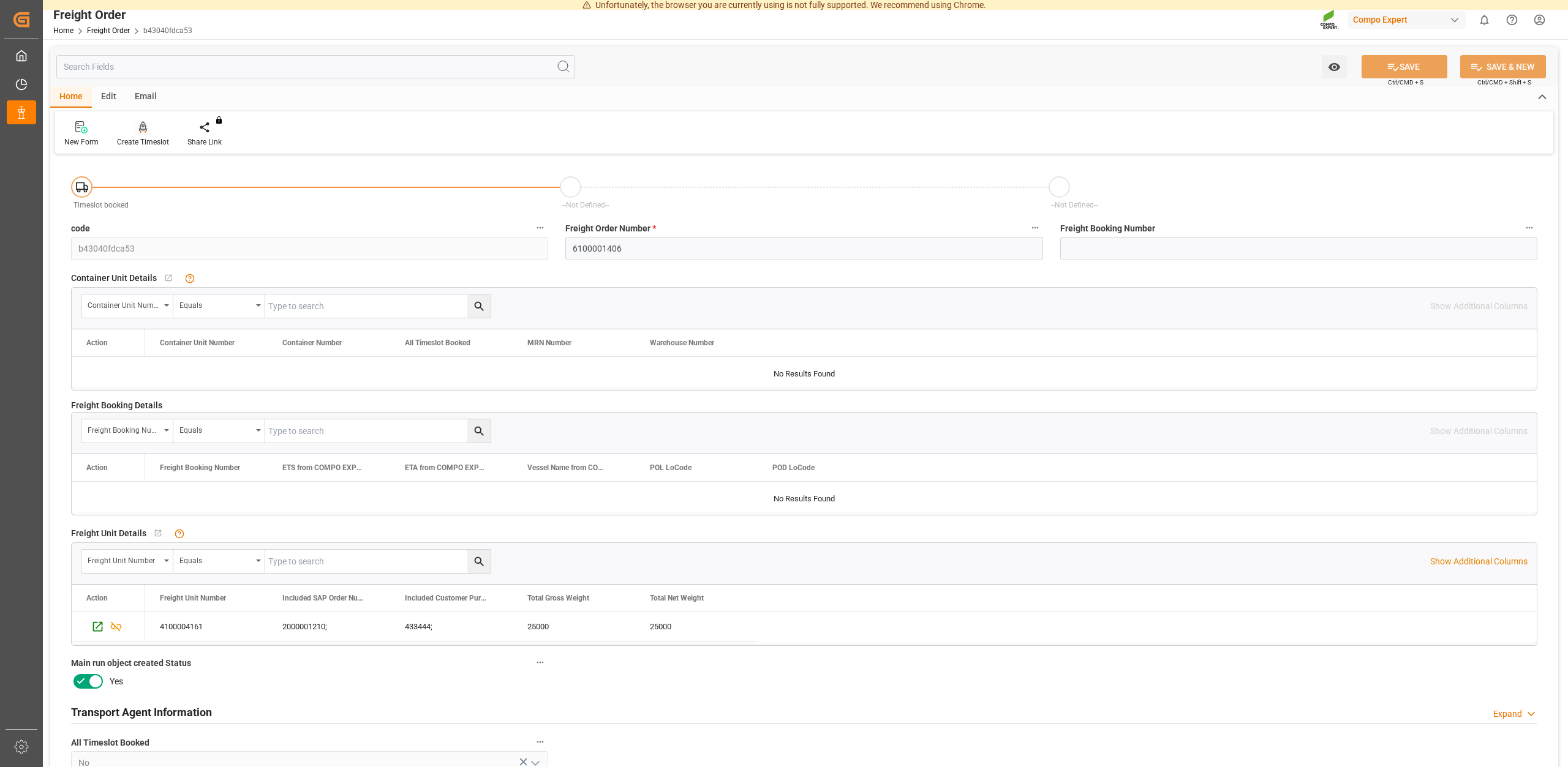
click at [143, 139] on div "Create Timeslot" at bounding box center [142, 142] width 52 height 11
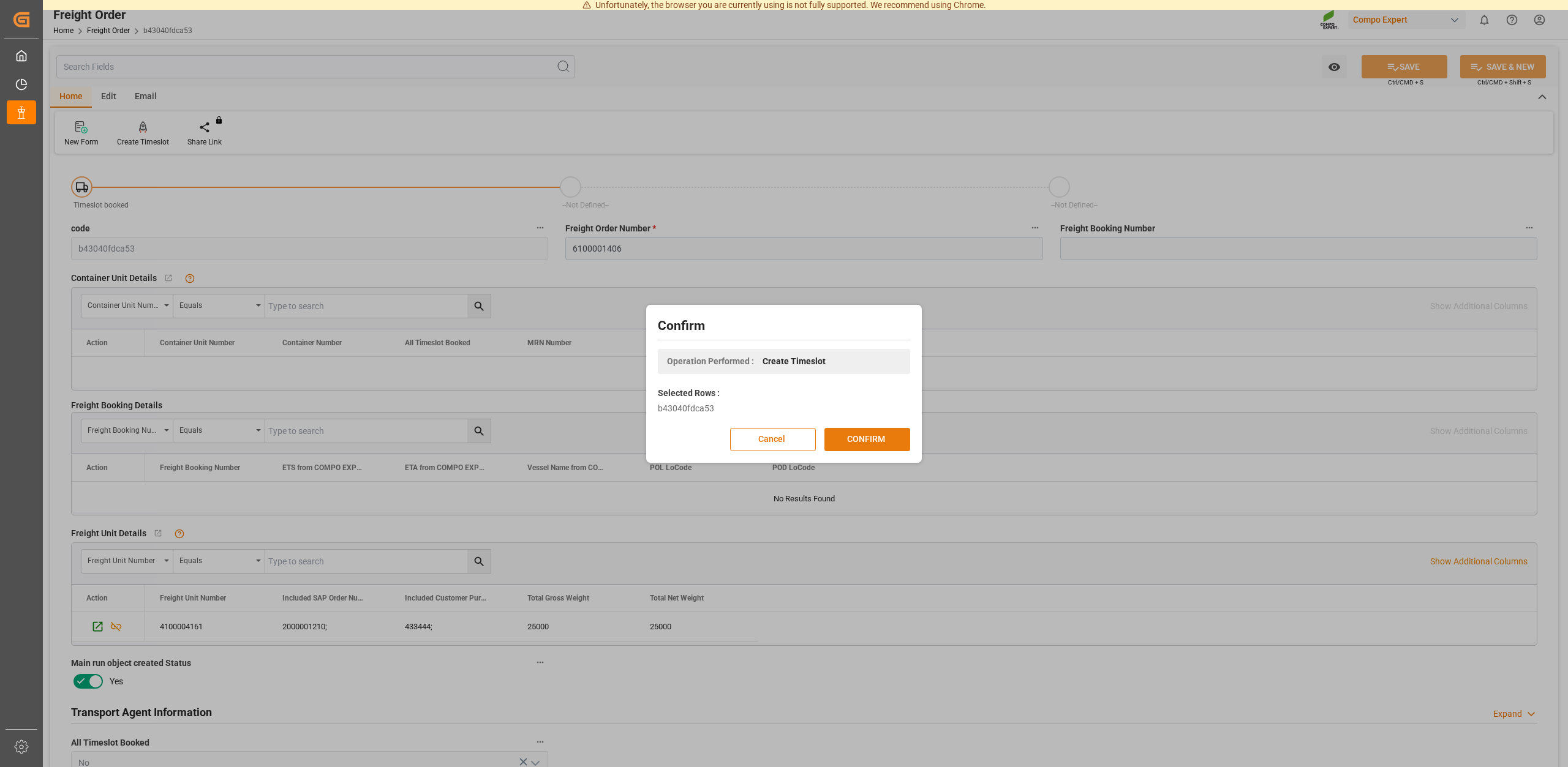
click at [868, 434] on button "CONFIRM" at bounding box center [867, 439] width 86 height 24
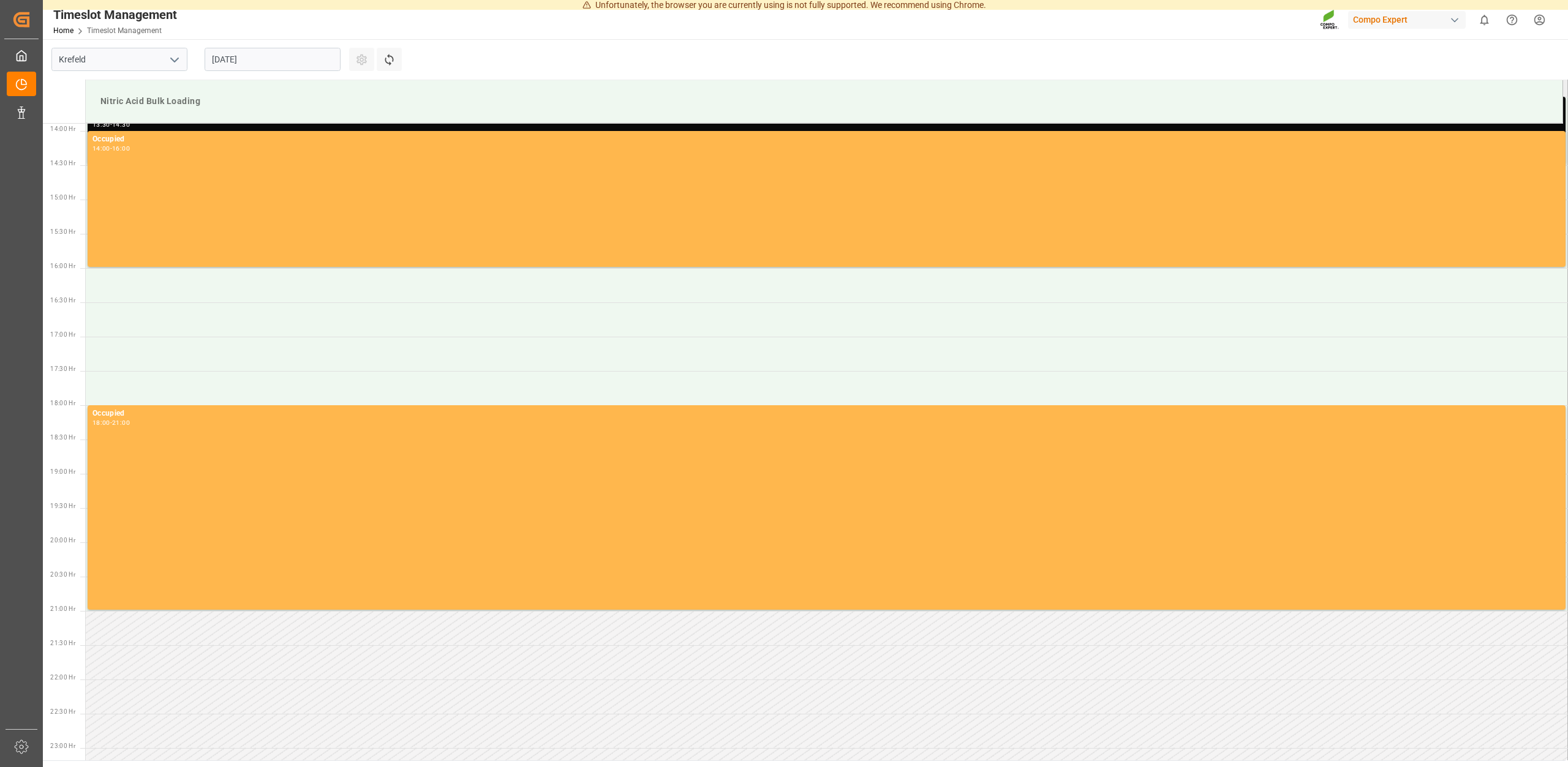
scroll to position [703, 0]
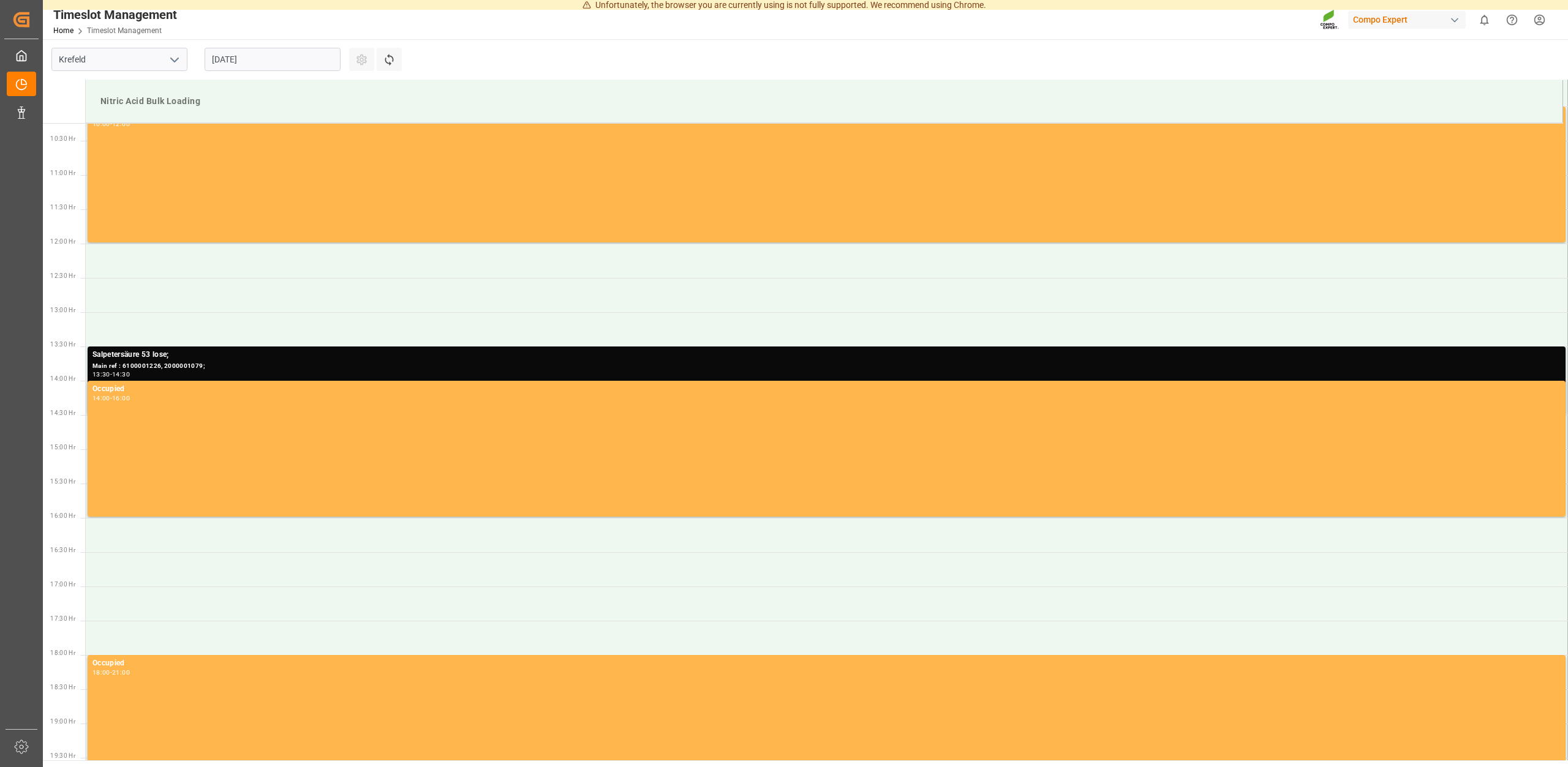
click at [272, 61] on input "26.08.2025" at bounding box center [273, 59] width 136 height 24
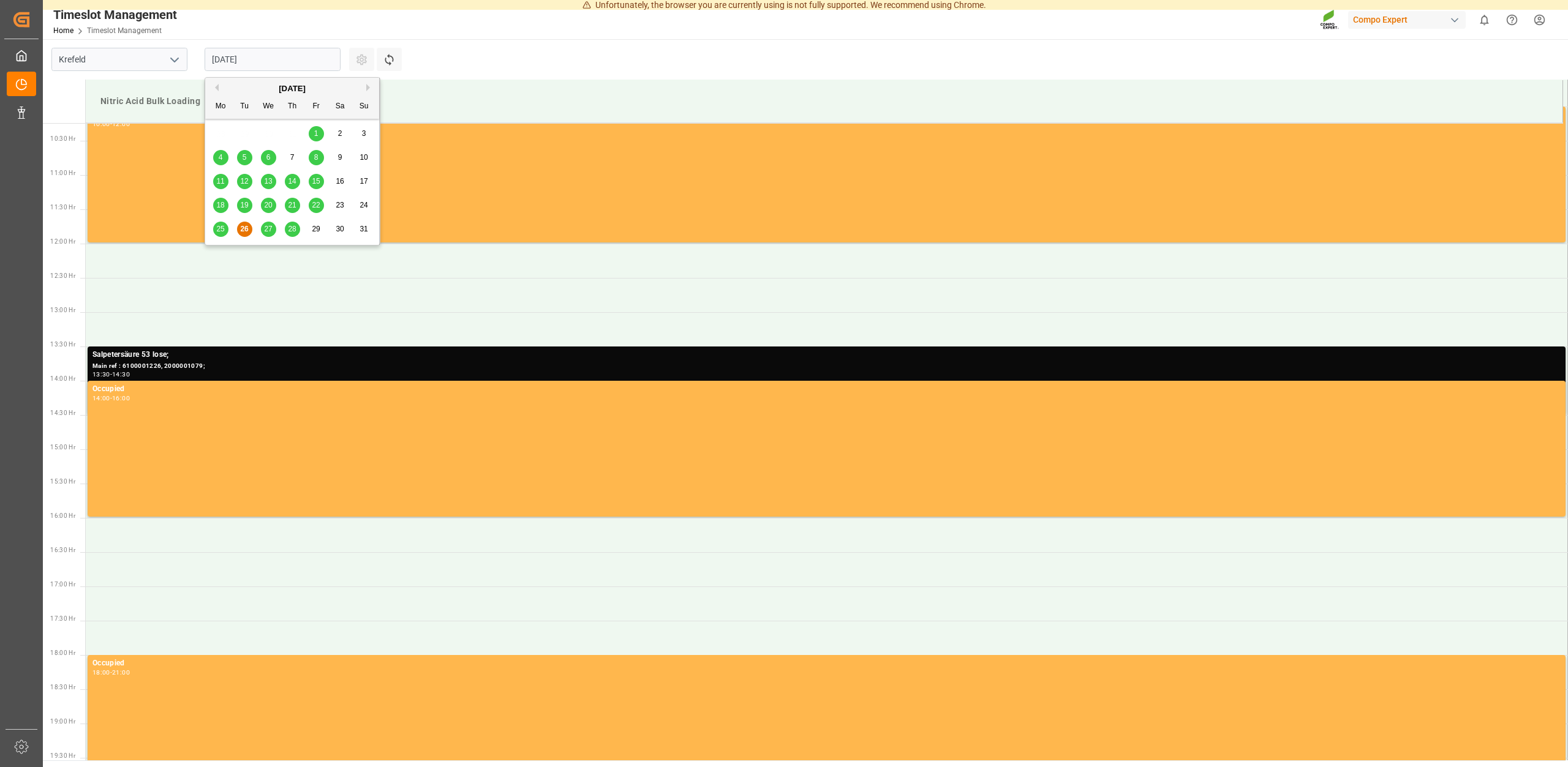
click at [292, 229] on span "28" at bounding box center [292, 228] width 8 height 9
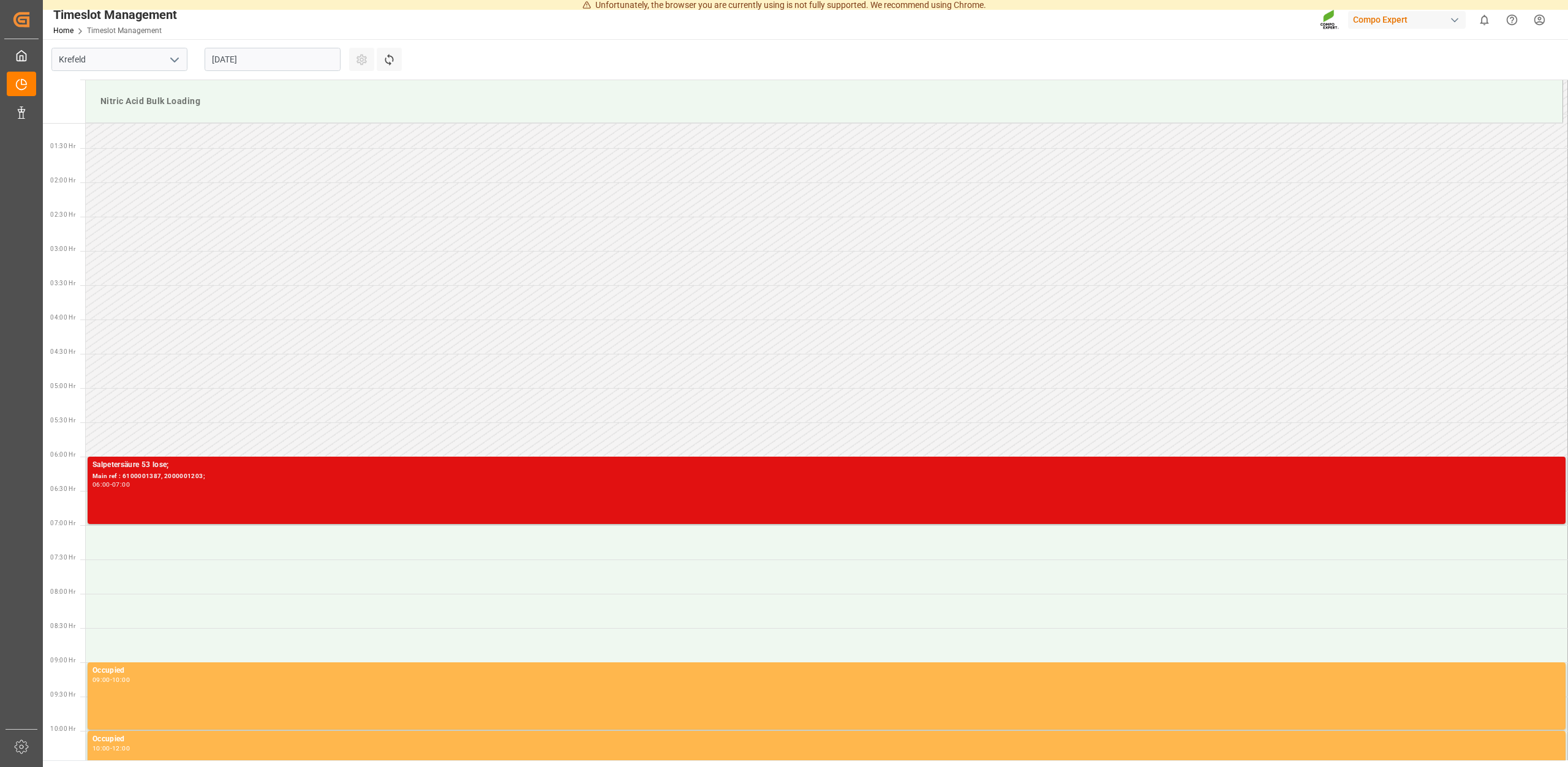
scroll to position [515, 0]
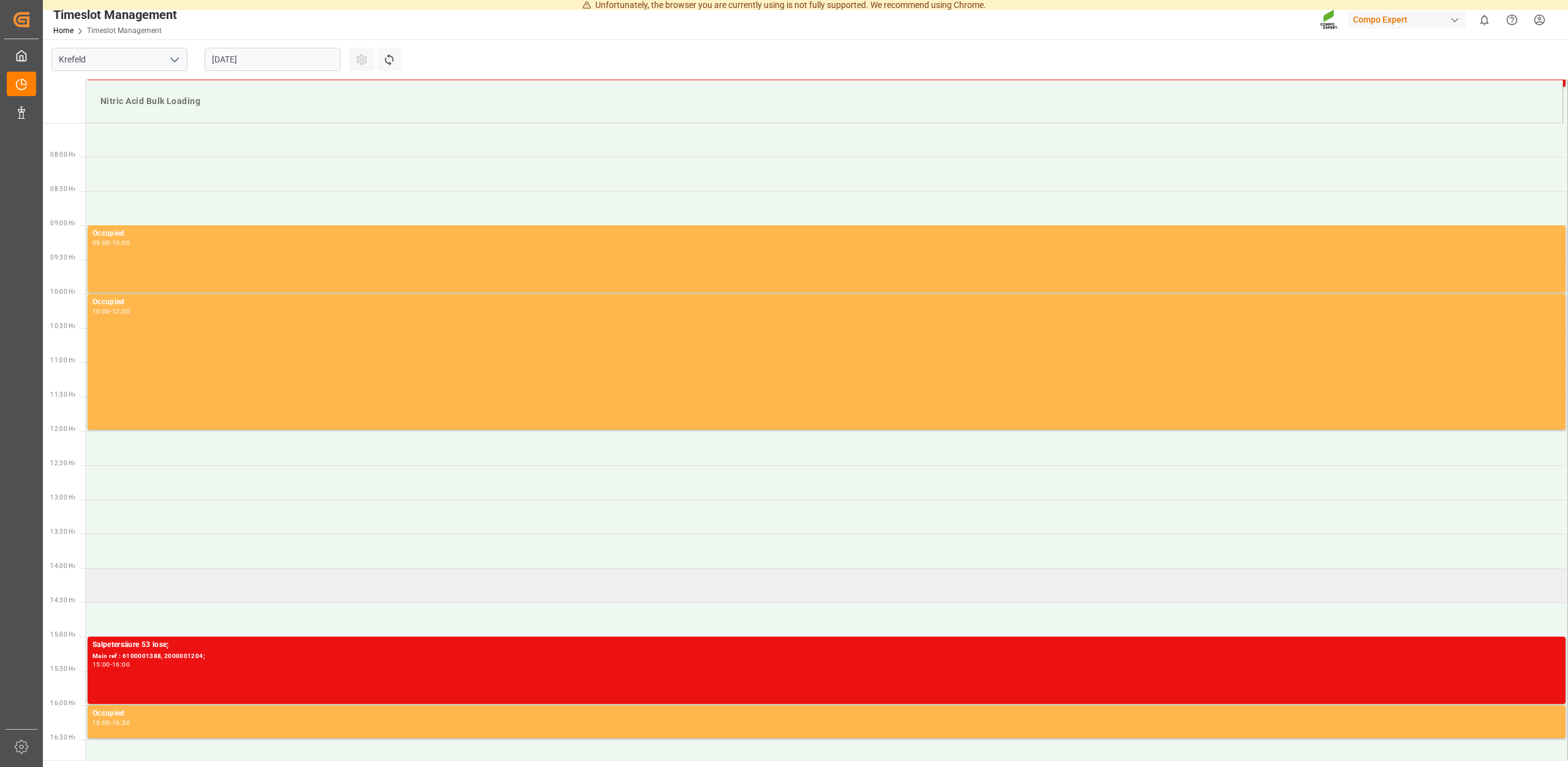
click at [158, 586] on td at bounding box center [827, 585] width 1483 height 34
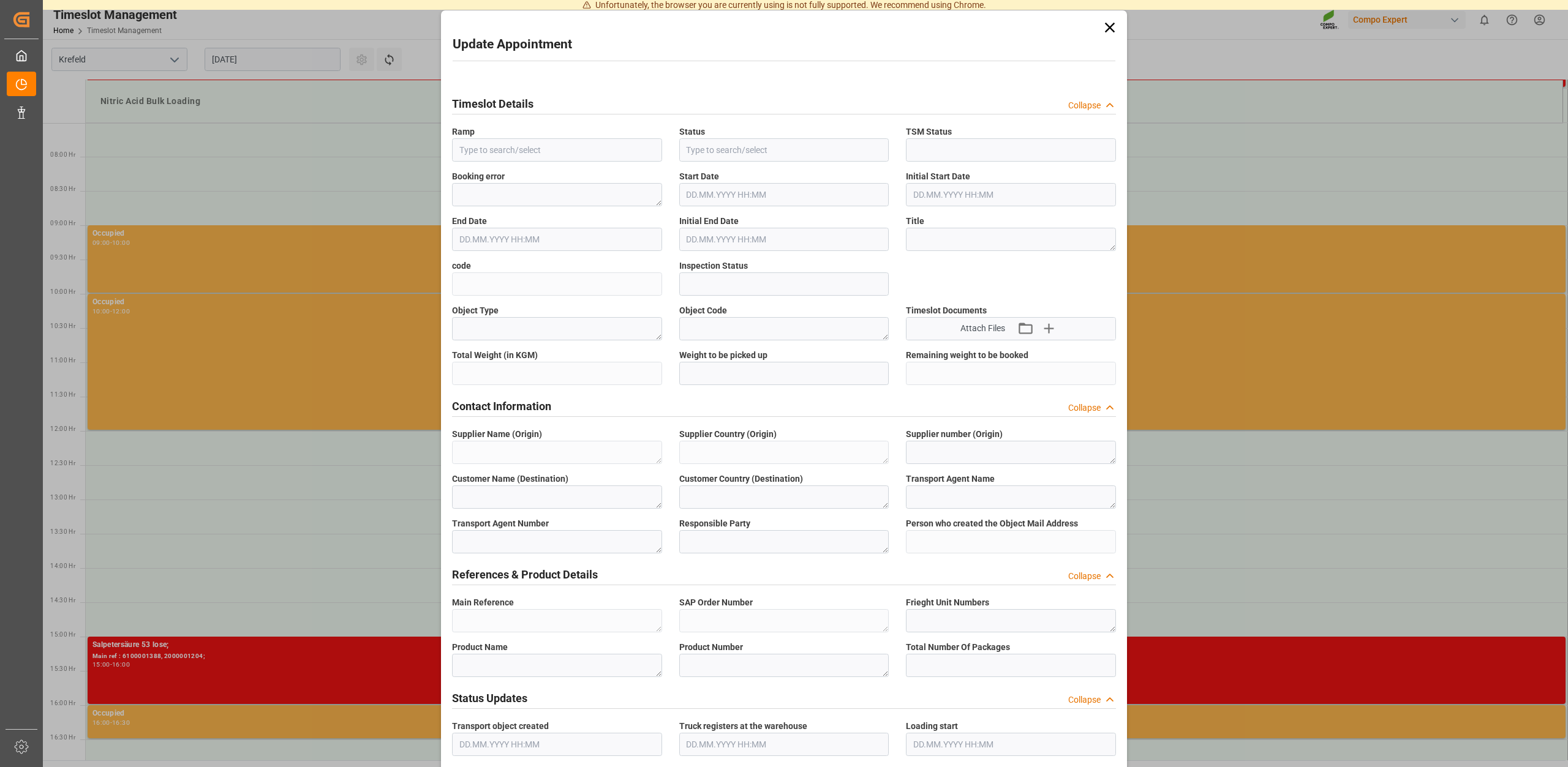
type input "Nitric Acid Bulk Loading"
type input "Transport object created"
type input "Booked"
type input "0ae6b01a2425"
type input "Open"
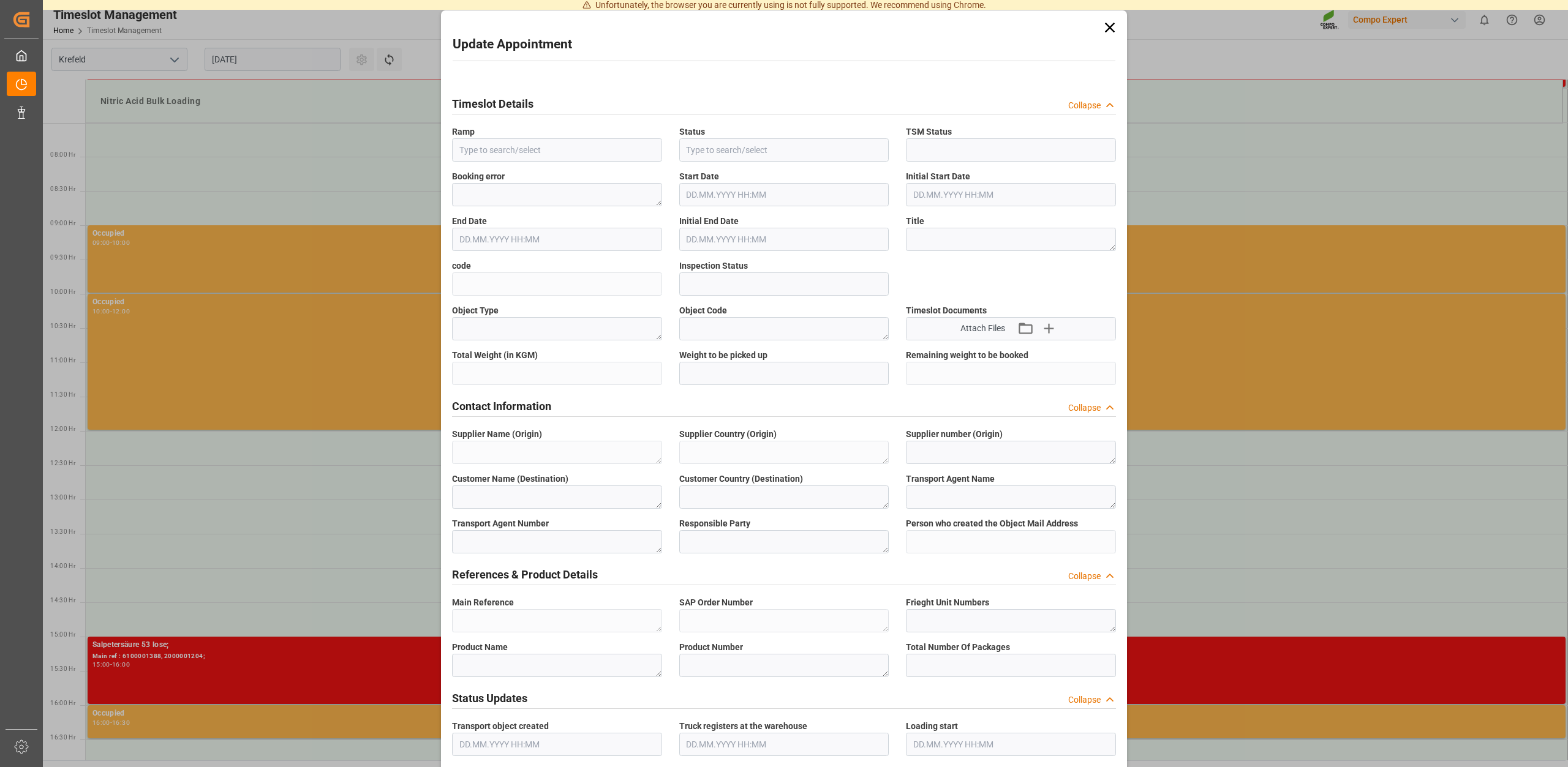
type textarea "Main-Run"
type input "25000"
type textarea "SP_EWM"
type textarea "Chemische Fabrik Kalk GmbH"
type textarea "DE"
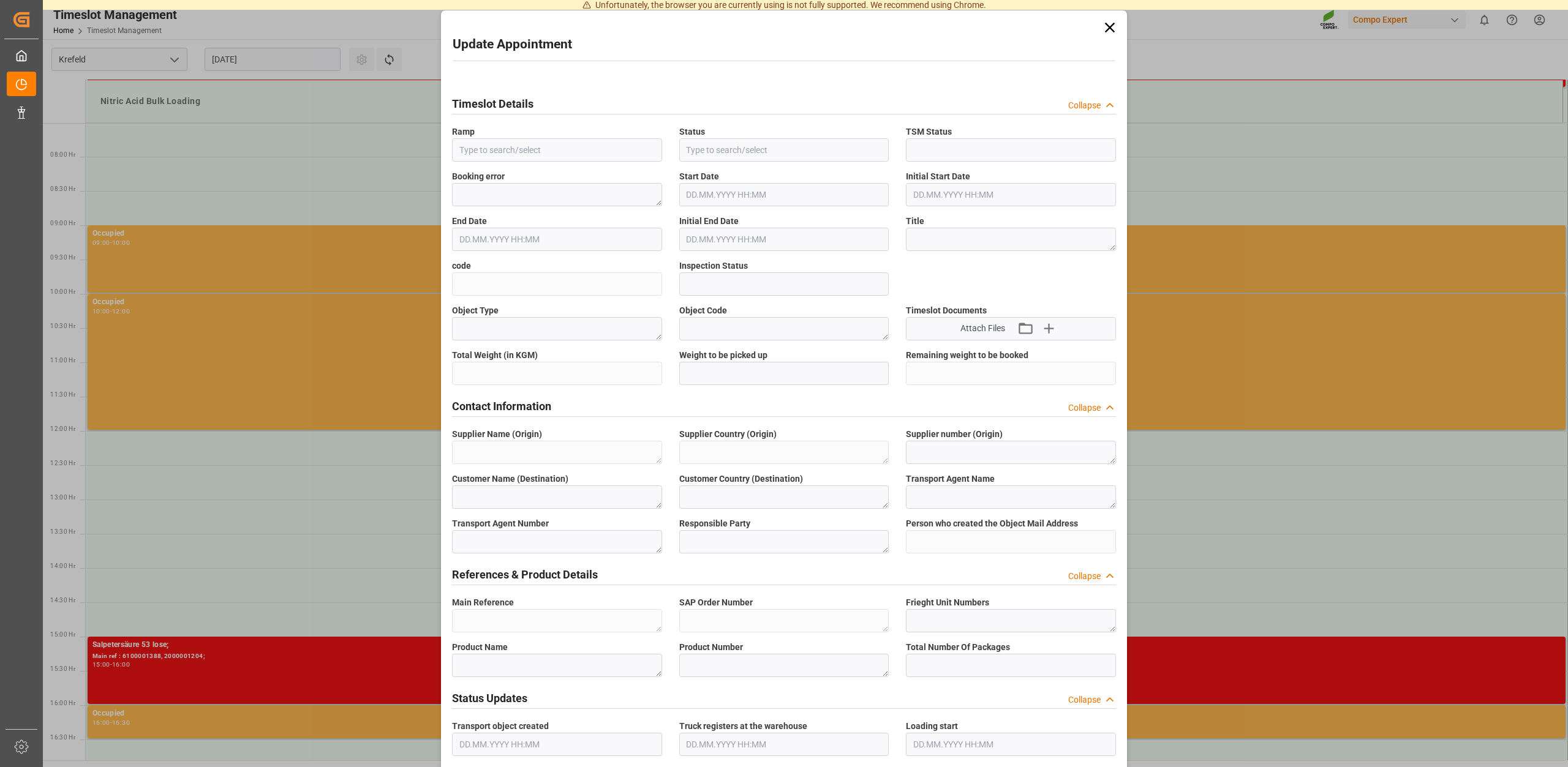
type textarea "Chemische Fabrik Kalk GmbH, (CFK)"
type textarea "5355955"
type textarea "Compo Expert"
type input "Thorsten.Meier@compo-expert.com"
type textarea "6100001406"
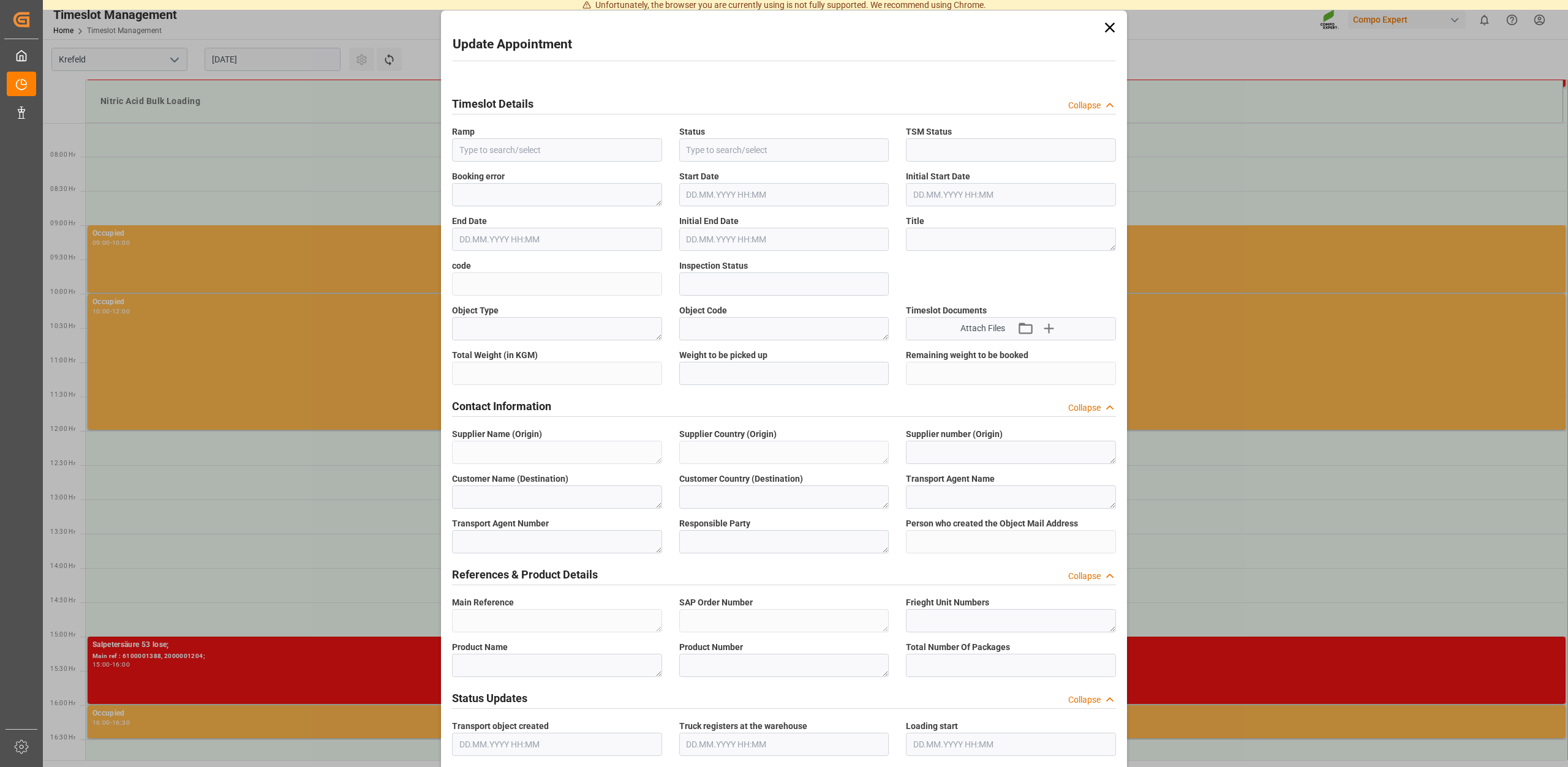
type textarea "2000001210;"
type textarea "4100004161;"
type textarea "Salpetersäure 53 lose;"
type textarea "1510002000;"
type input "0"
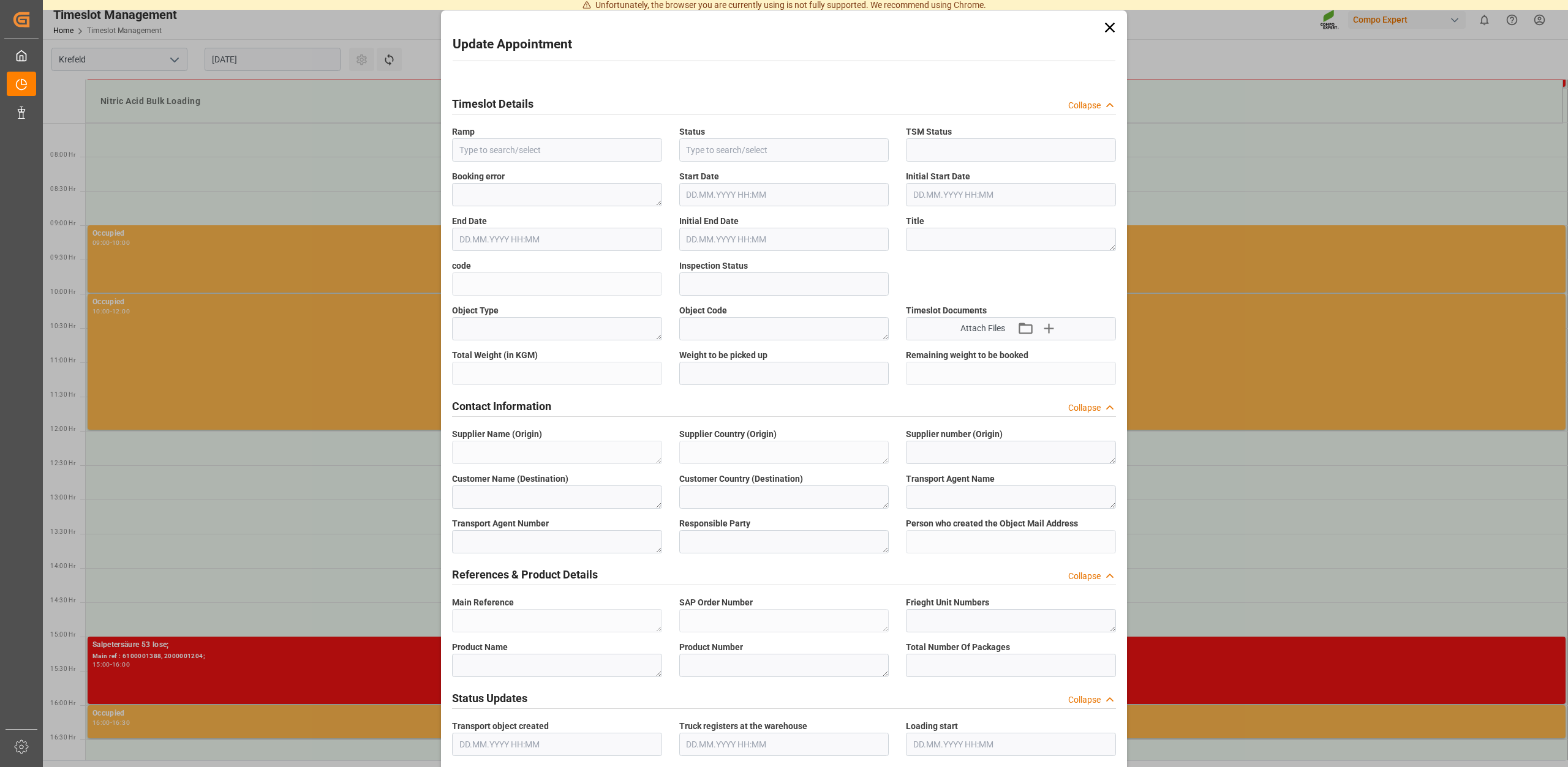
type textarea "Z100"
type textarea "3500"
type input "6100001406"
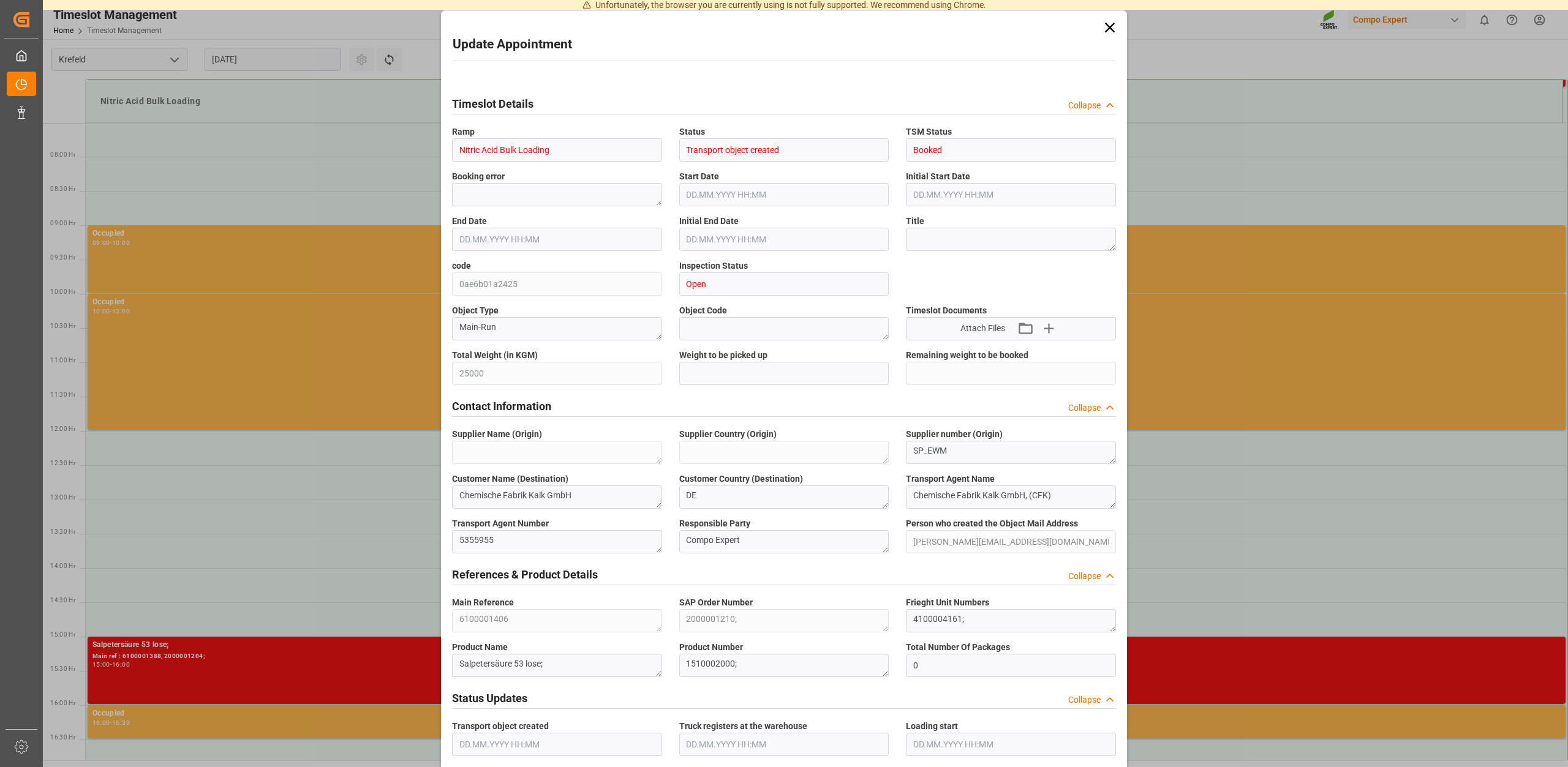
type input "28.08.2025 14:00"
type input "28.08.2025 14:30"
type input "25.08.2025 15:13"
type input "26.08.2025 12:32"
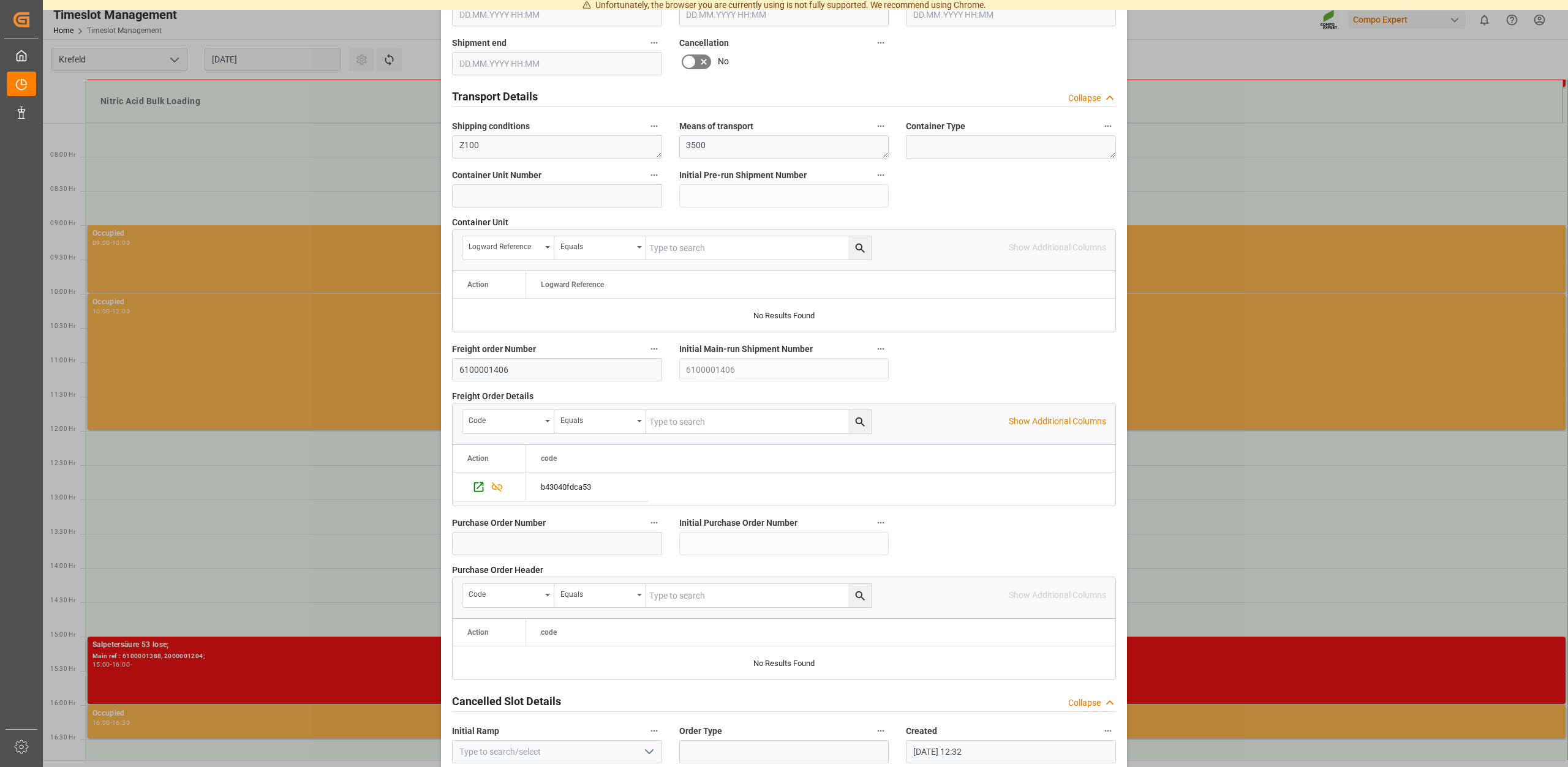
scroll to position [933, 0]
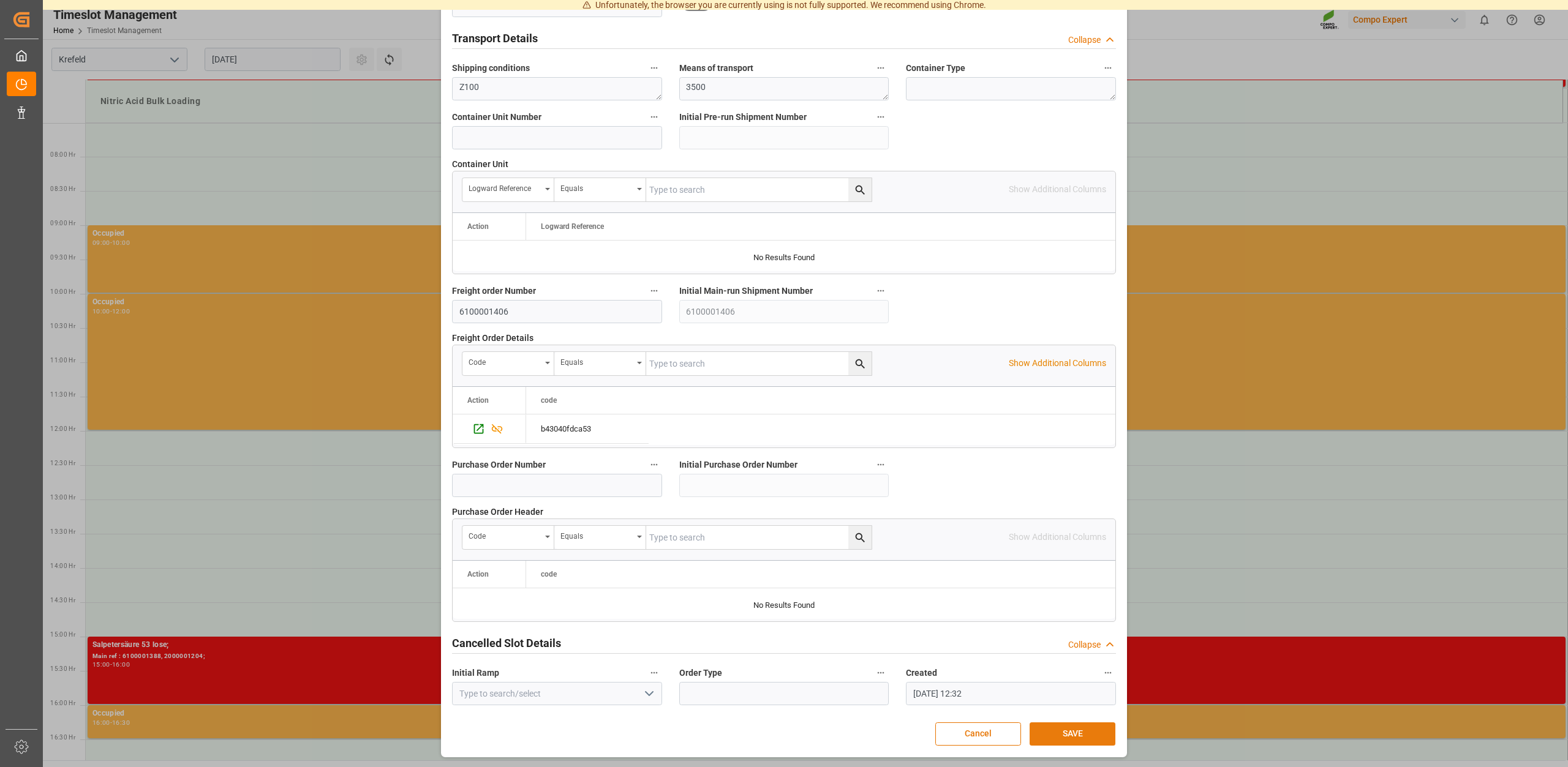
click at [1066, 735] on button "SAVE" at bounding box center [1072, 734] width 86 height 24
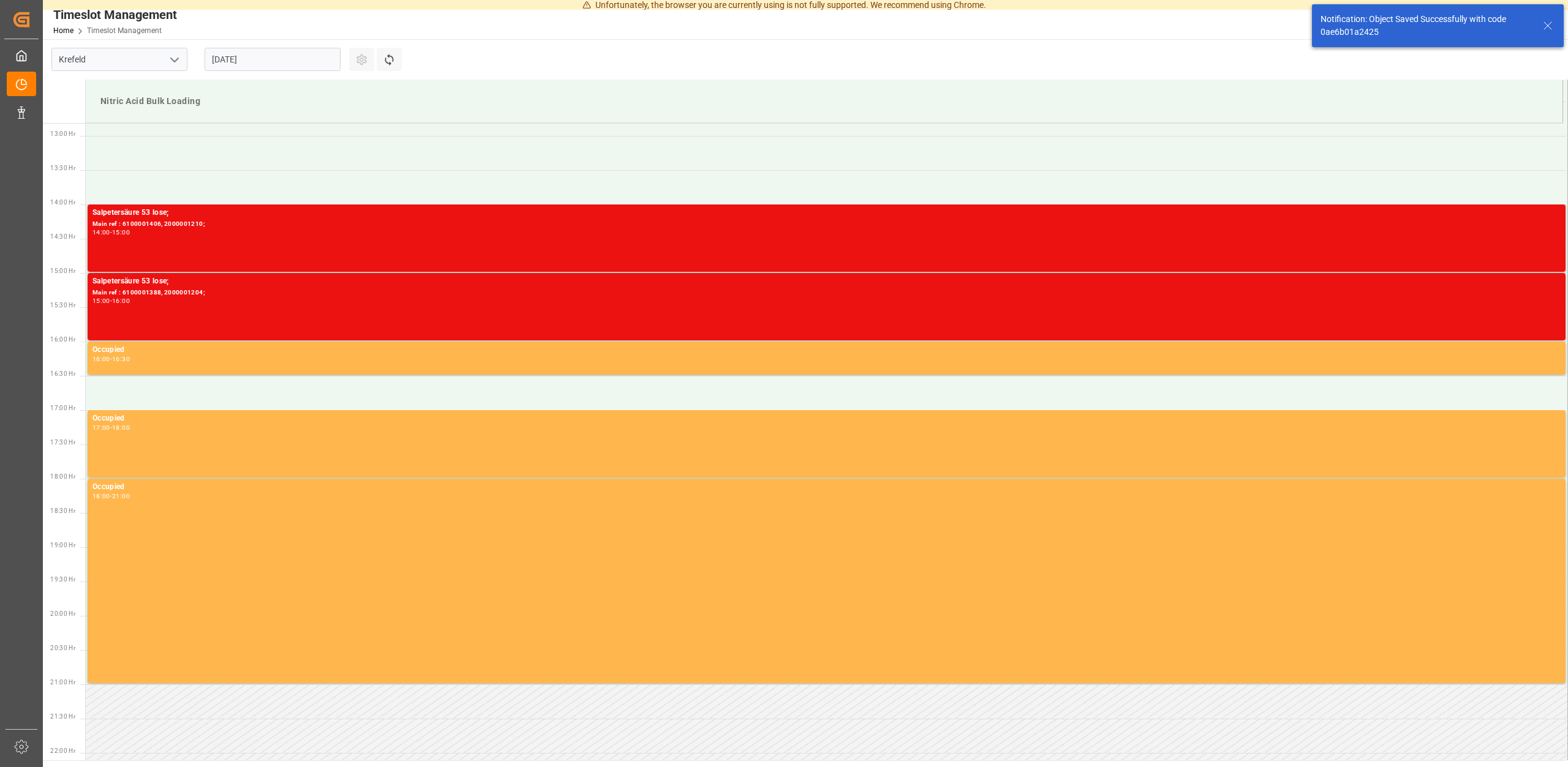
scroll to position [883, 0]
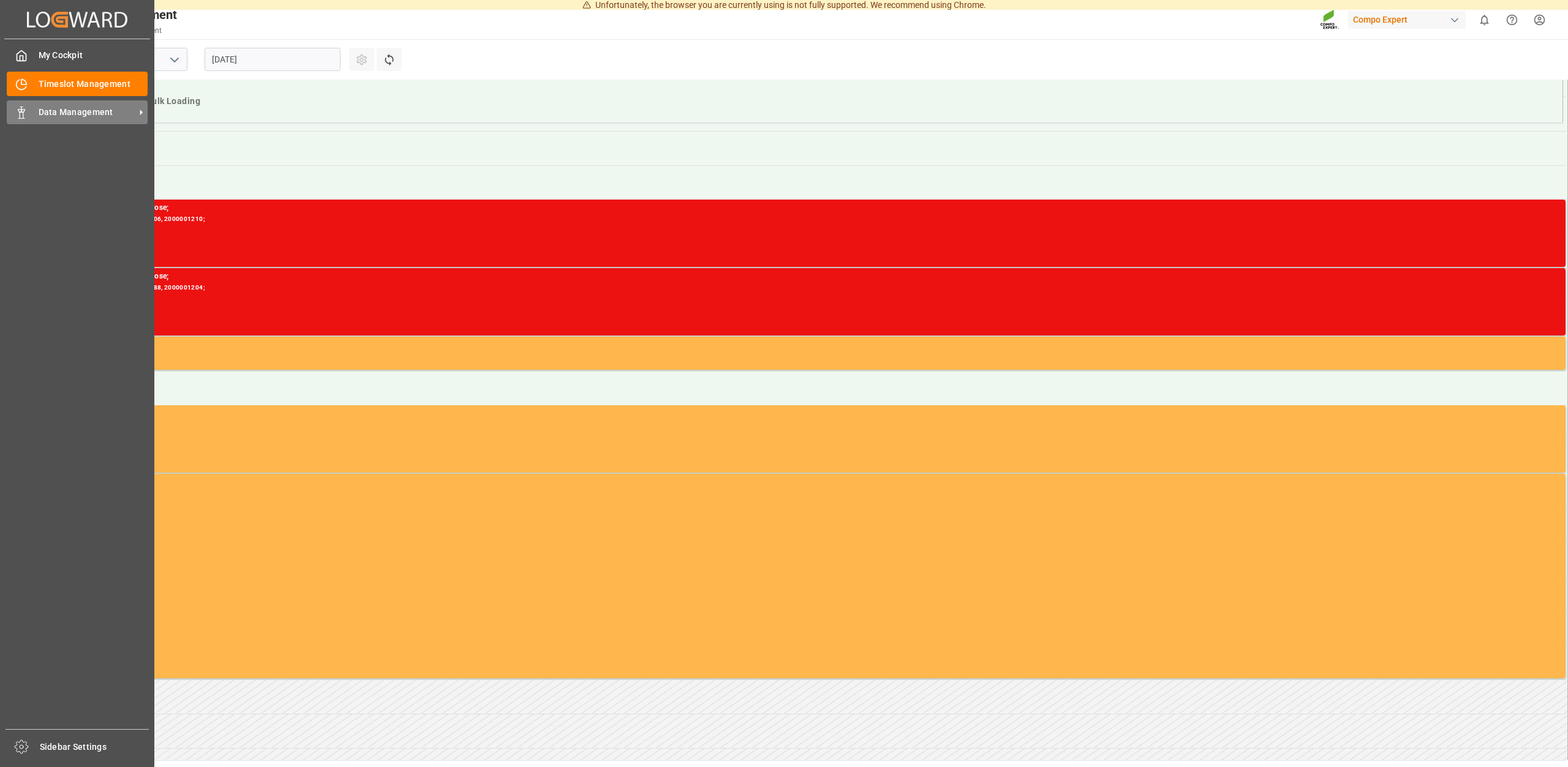
click at [66, 113] on span "Data Management" at bounding box center [87, 113] width 97 height 13
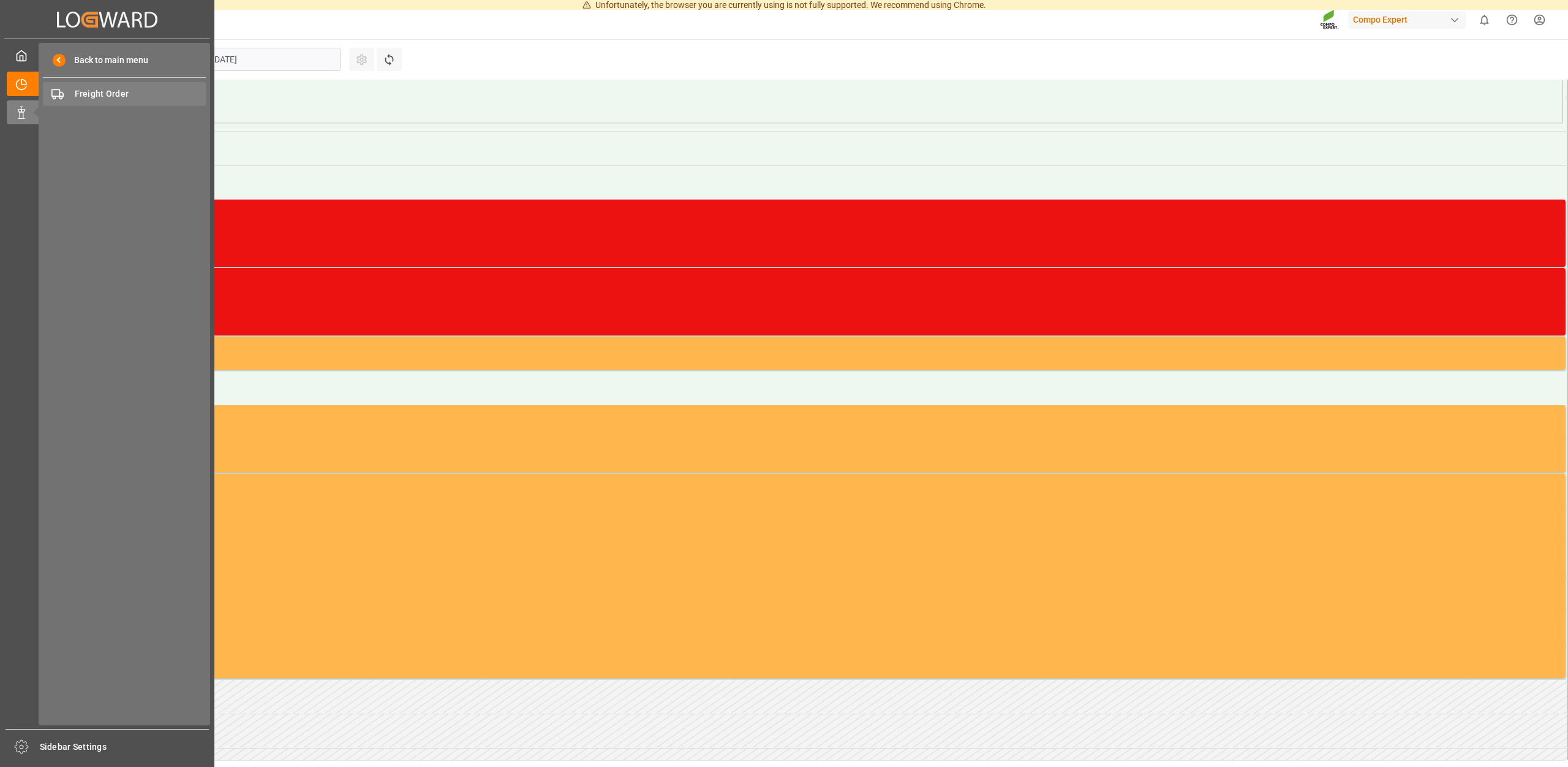
click at [99, 91] on span "Freight Order" at bounding box center [140, 94] width 132 height 13
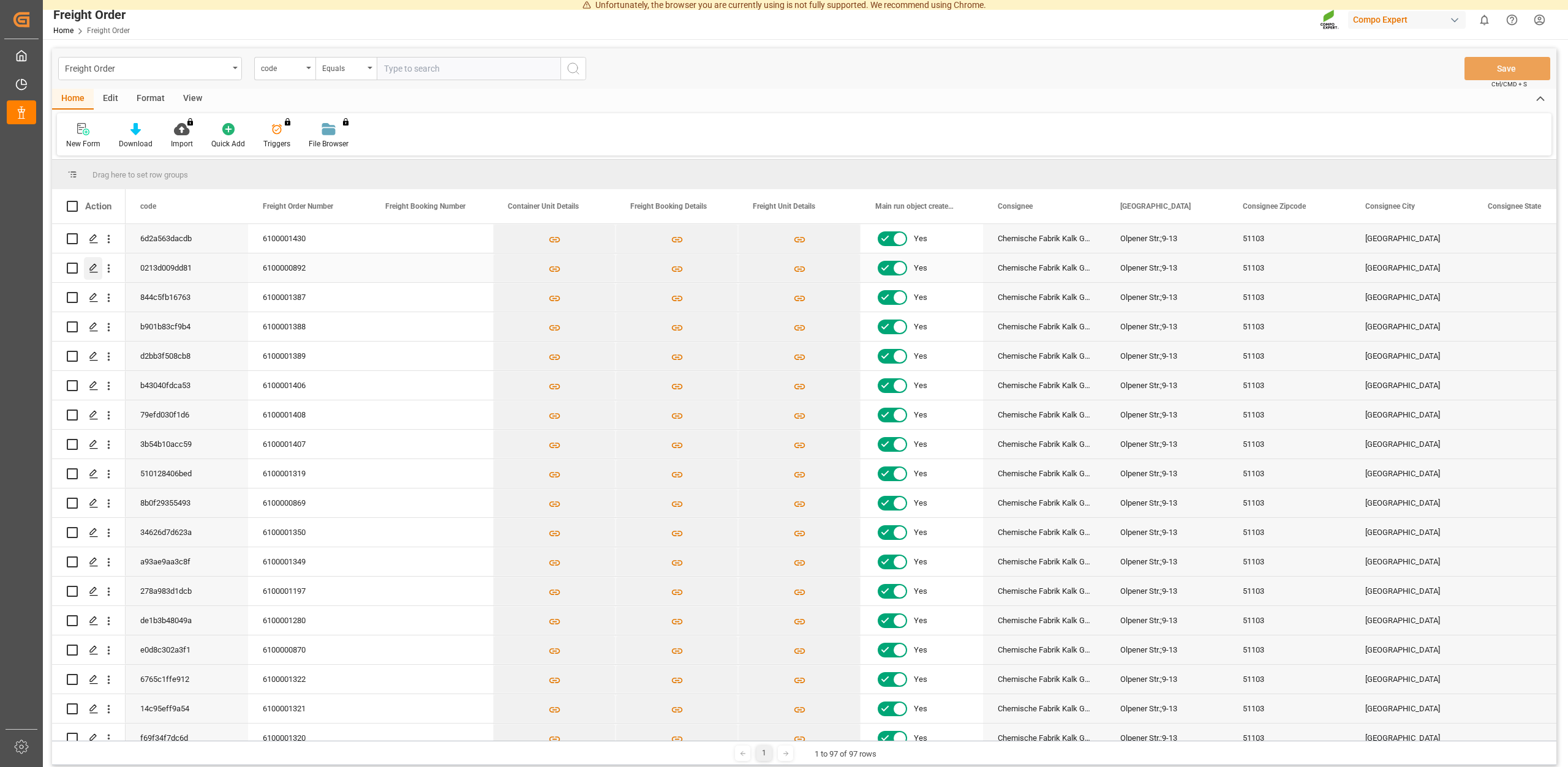
click at [92, 265] on icon "Press SPACE to select this row." at bounding box center [94, 268] width 9 height 9
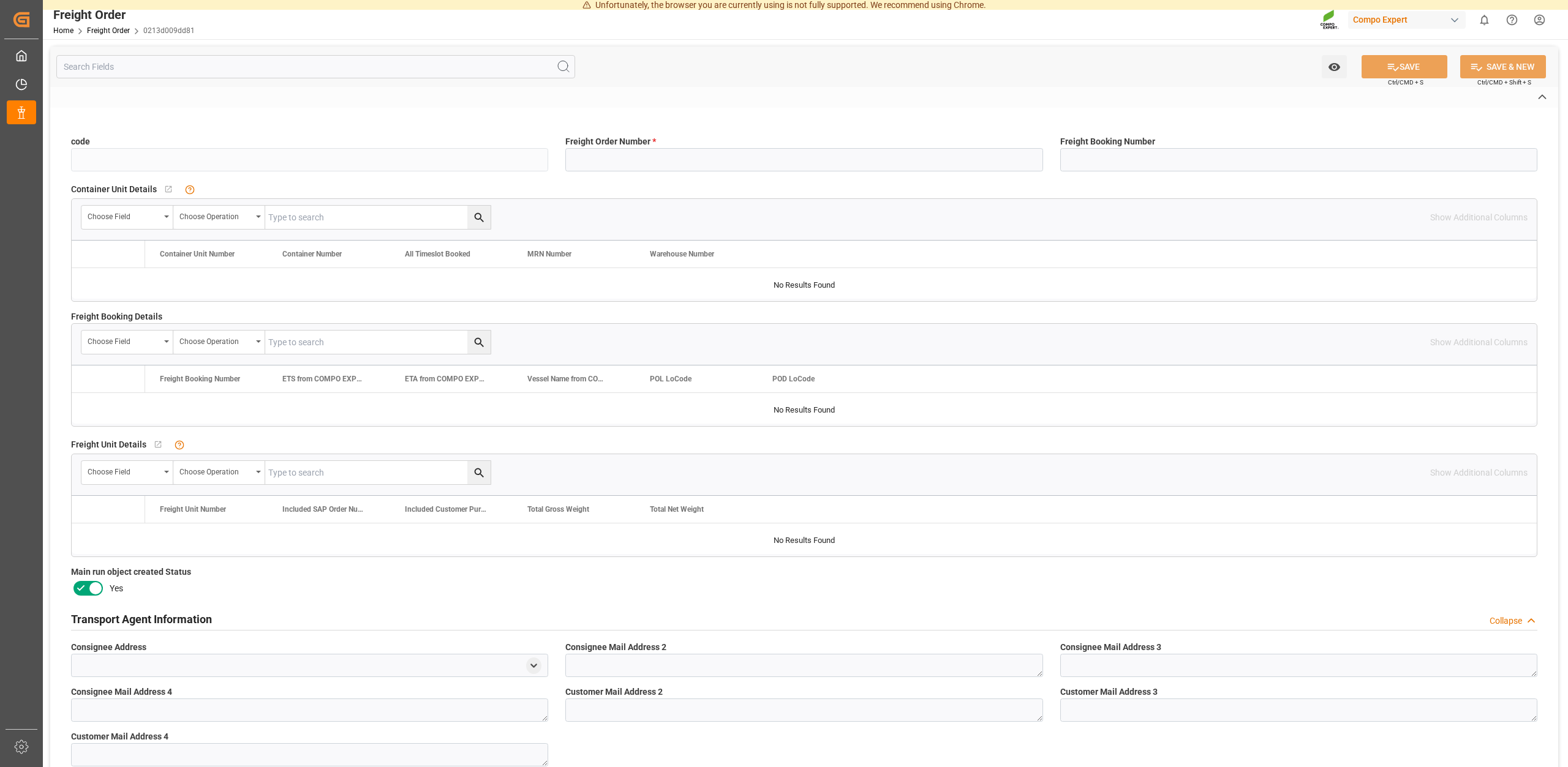
type input "0213d009dd81"
type input "6100000892"
type input "No"
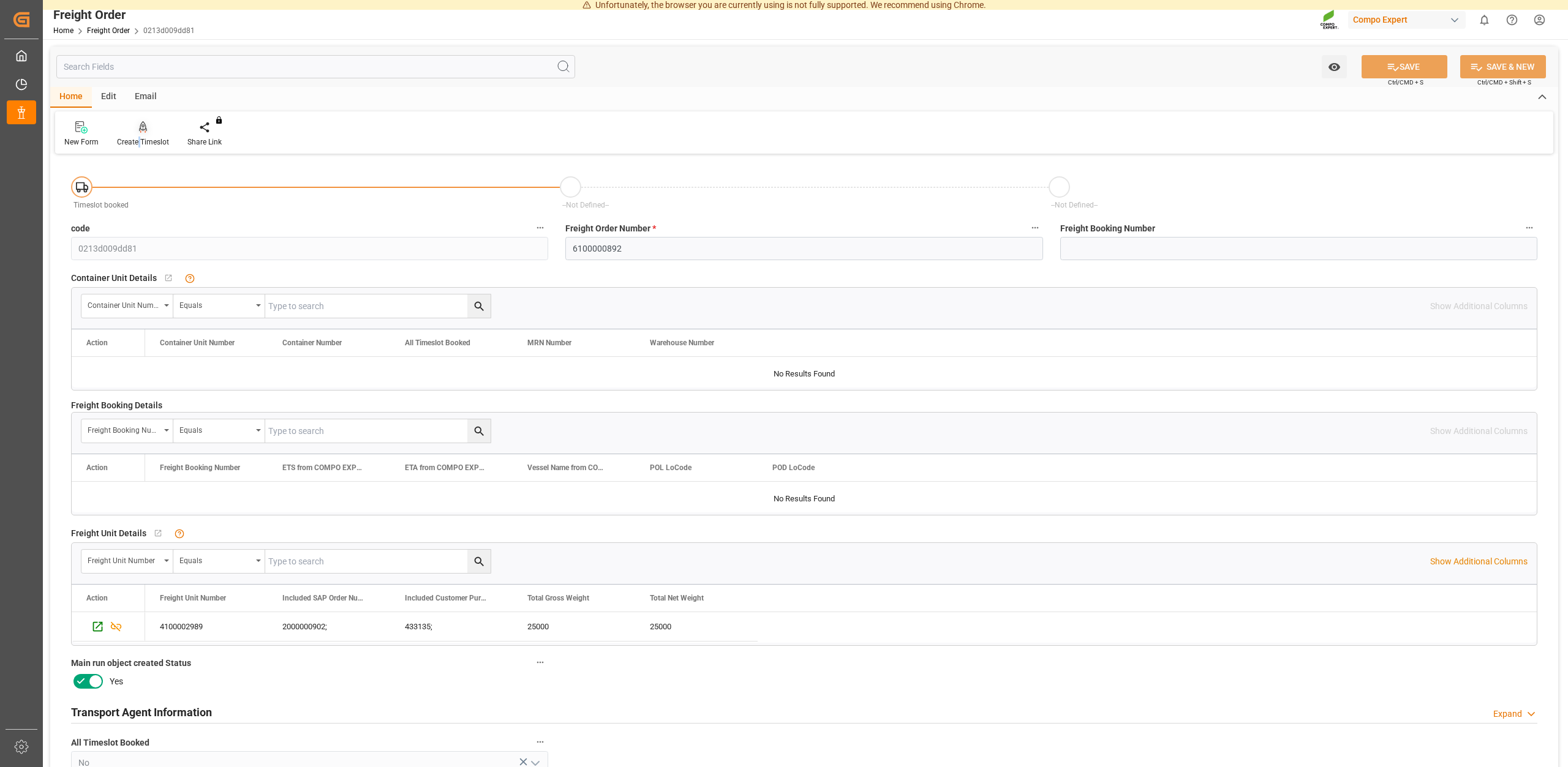
click at [139, 138] on div "Create Timeslot" at bounding box center [142, 142] width 52 height 11
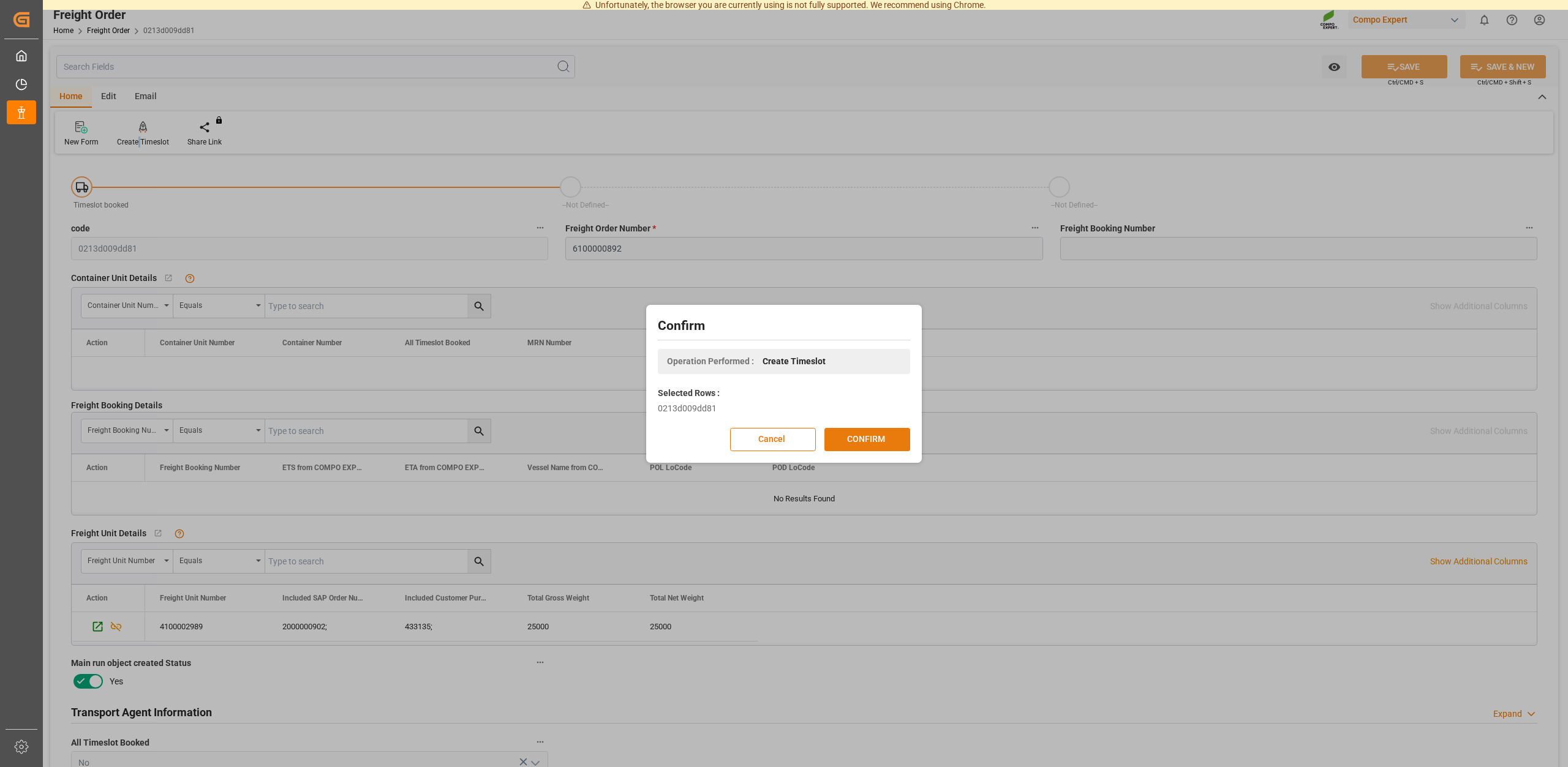
click at [864, 436] on button "CONFIRM" at bounding box center [867, 439] width 86 height 24
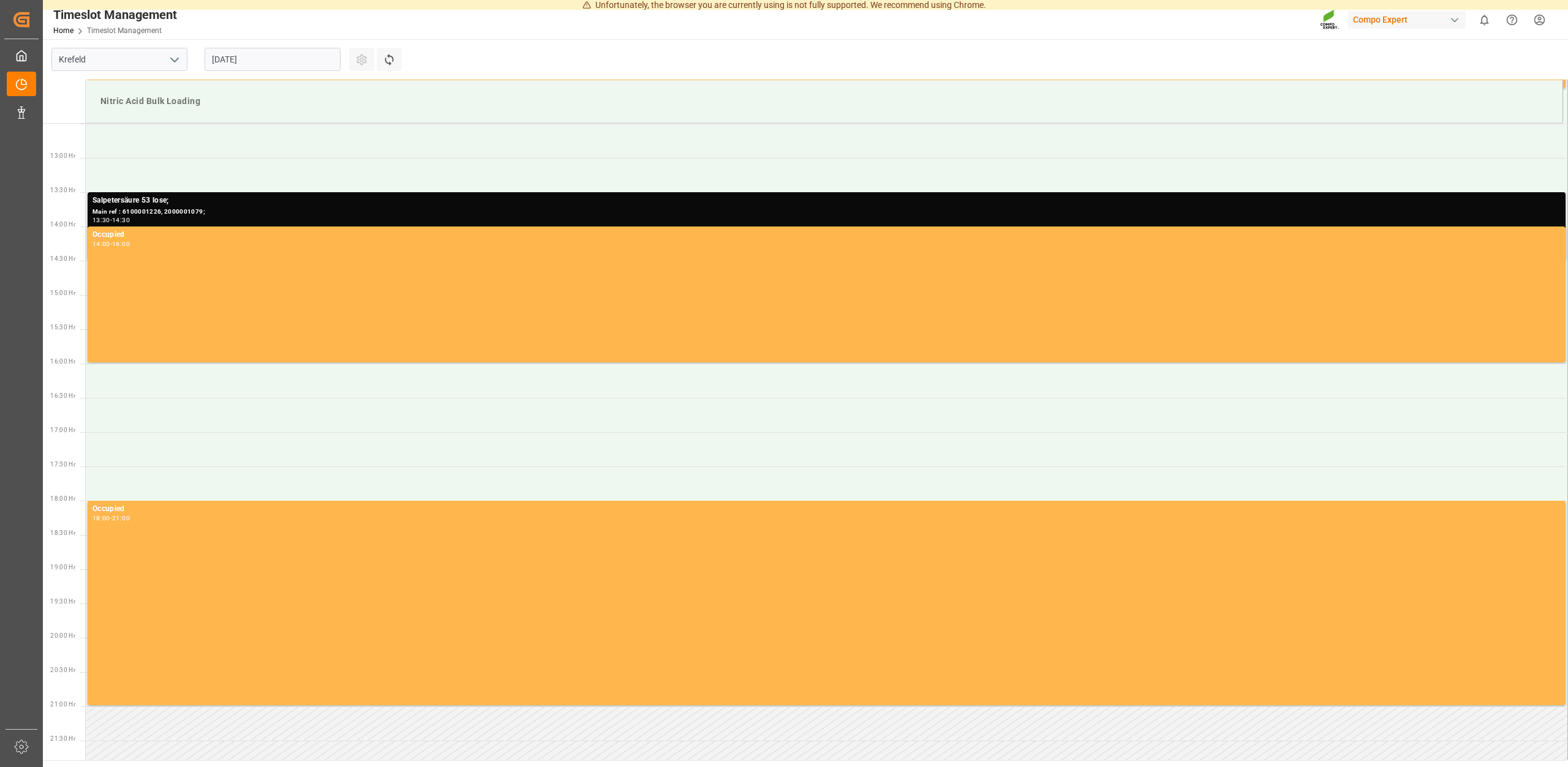
scroll to position [828, 0]
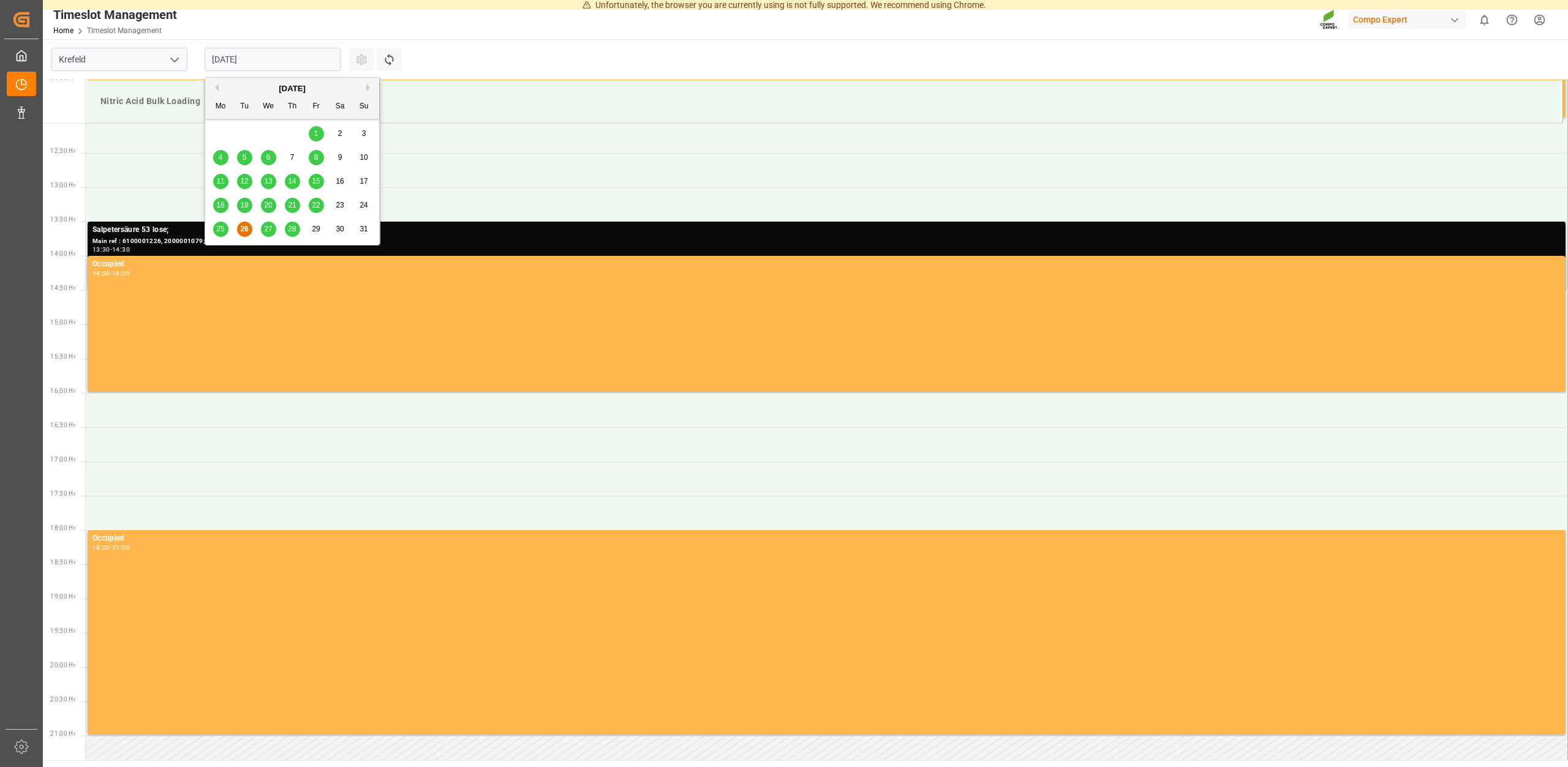
click at [287, 56] on input "[DATE]" at bounding box center [273, 59] width 136 height 24
click at [302, 229] on div "25 26 27 28 29 30 31" at bounding box center [292, 229] width 168 height 24
click at [294, 233] on span "28" at bounding box center [292, 228] width 8 height 9
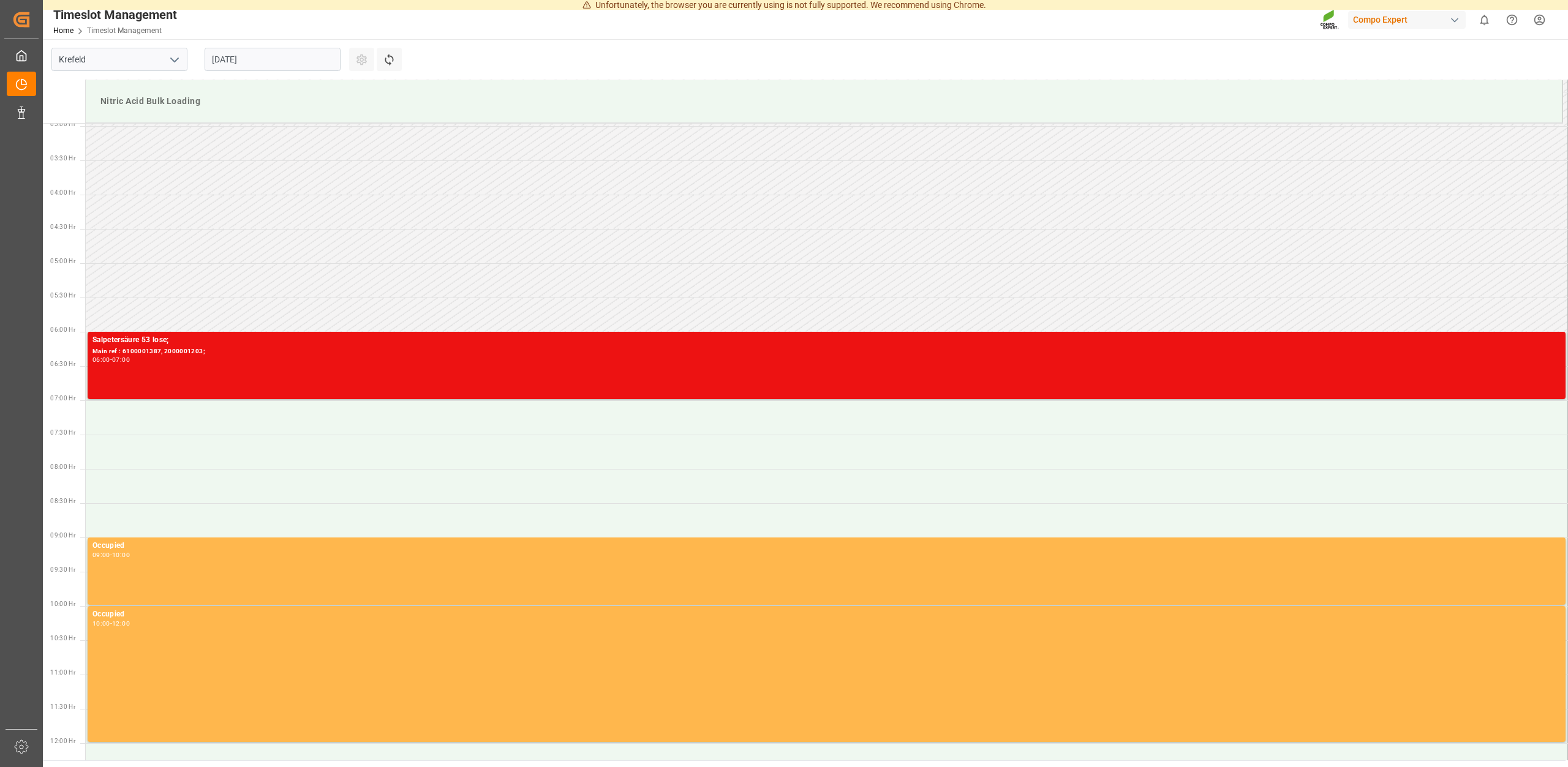
scroll to position [15, 0]
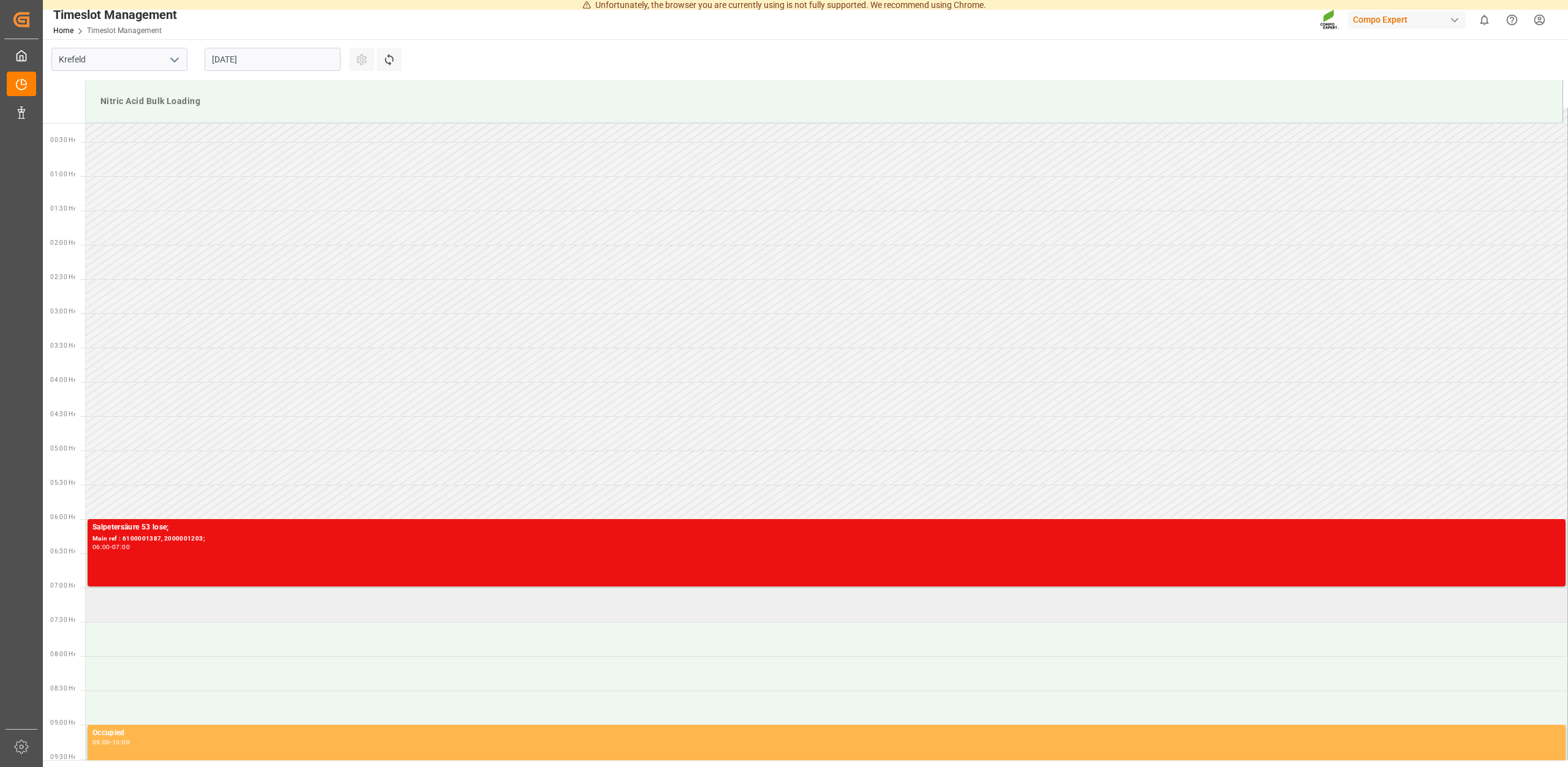
click at [129, 606] on td at bounding box center [827, 605] width 1483 height 34
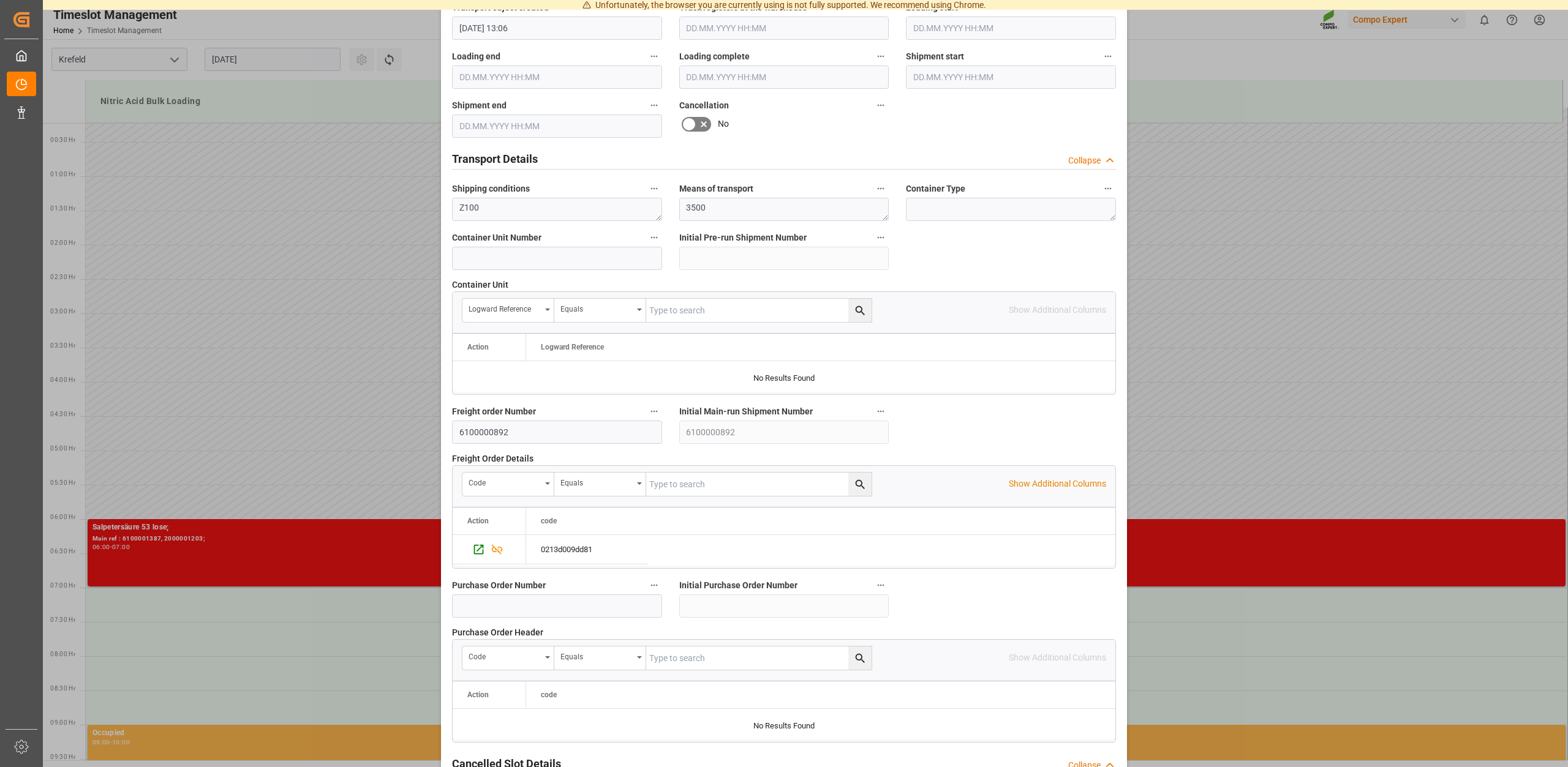
scroll to position [933, 0]
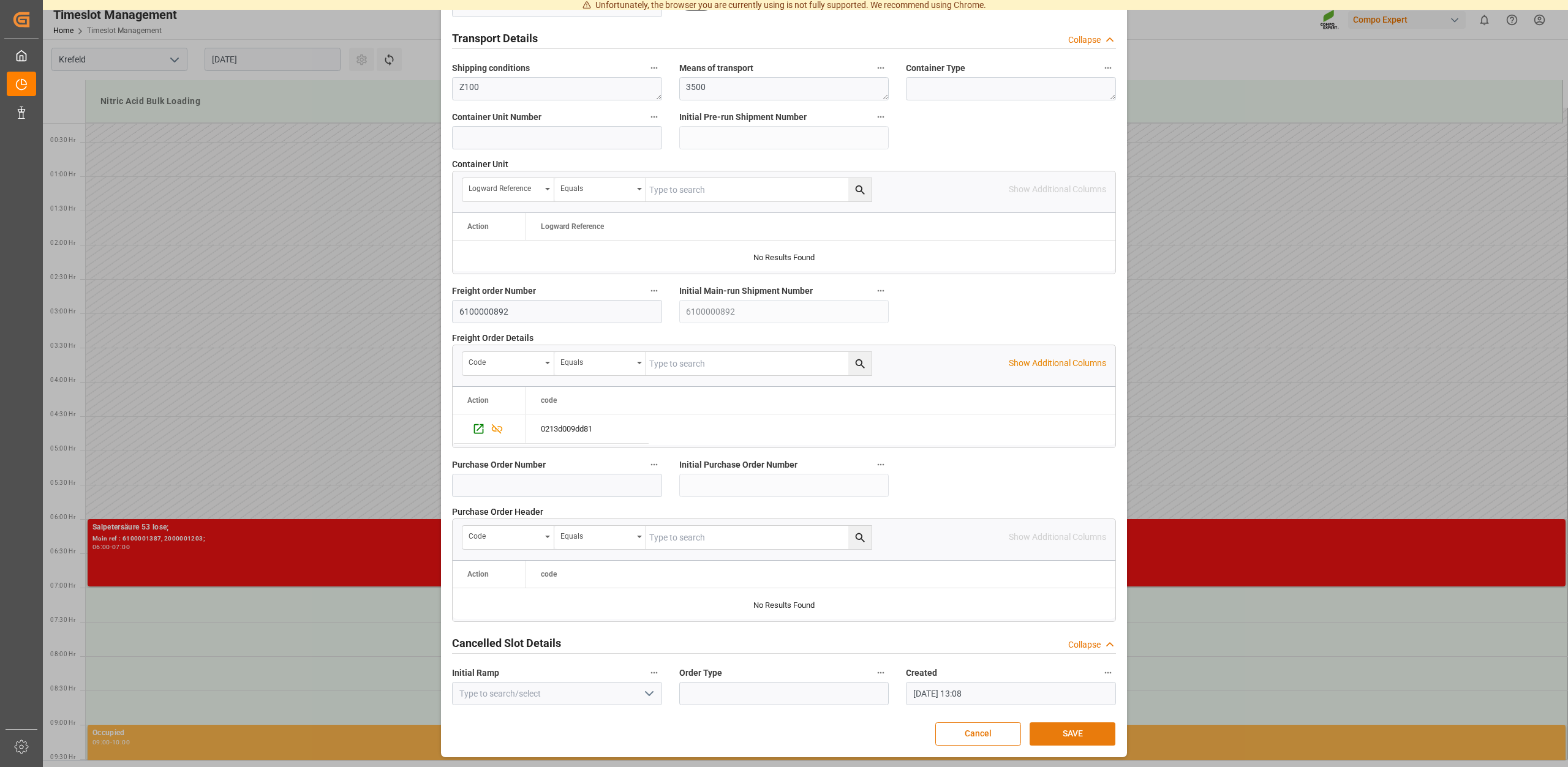
click at [1072, 737] on button "SAVE" at bounding box center [1072, 734] width 86 height 24
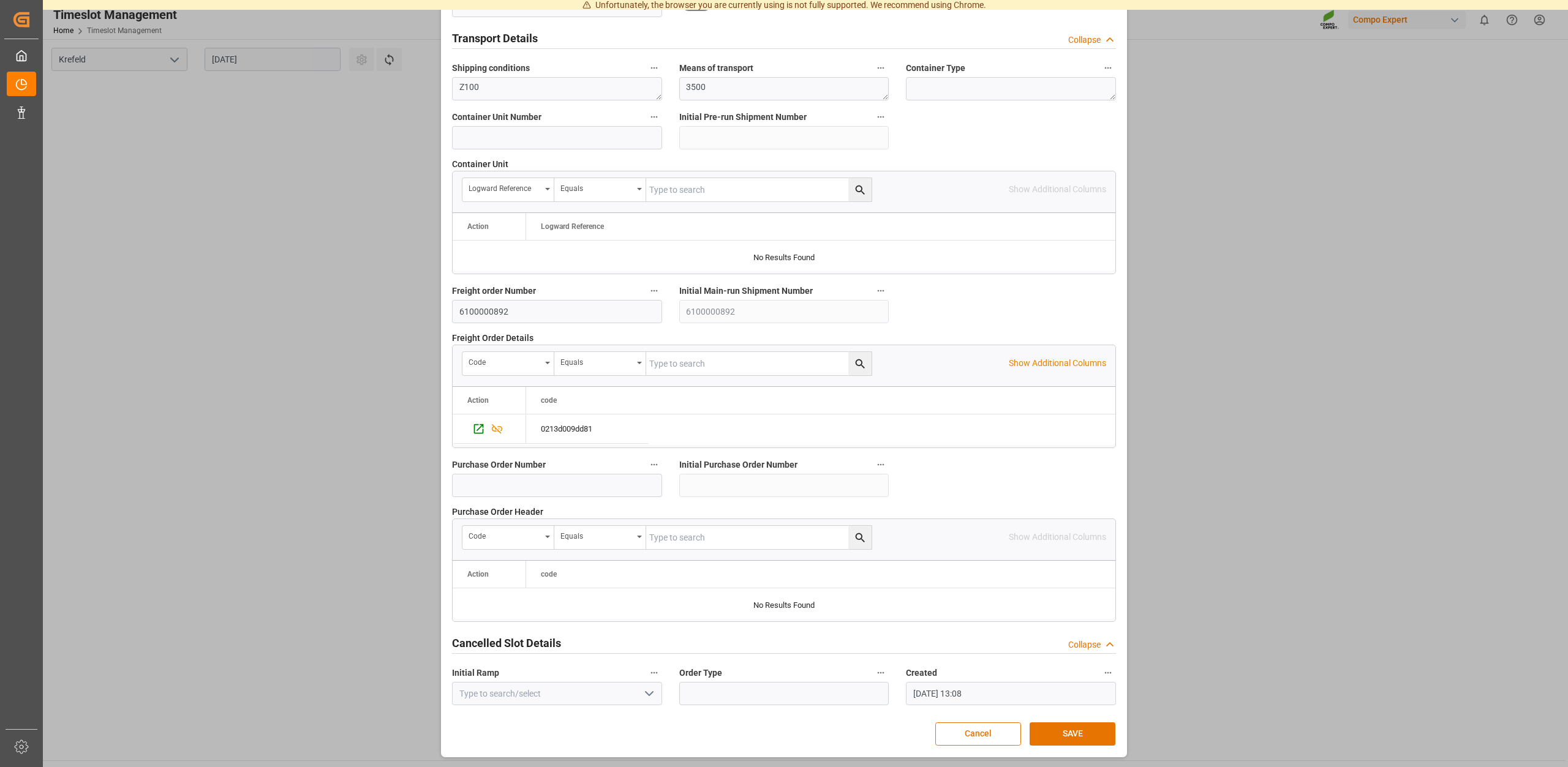
click at [1257, 642] on div "Update Appointment Transport object created Truck registers at the warehouse Lo…" at bounding box center [784, 384] width 1568 height 767
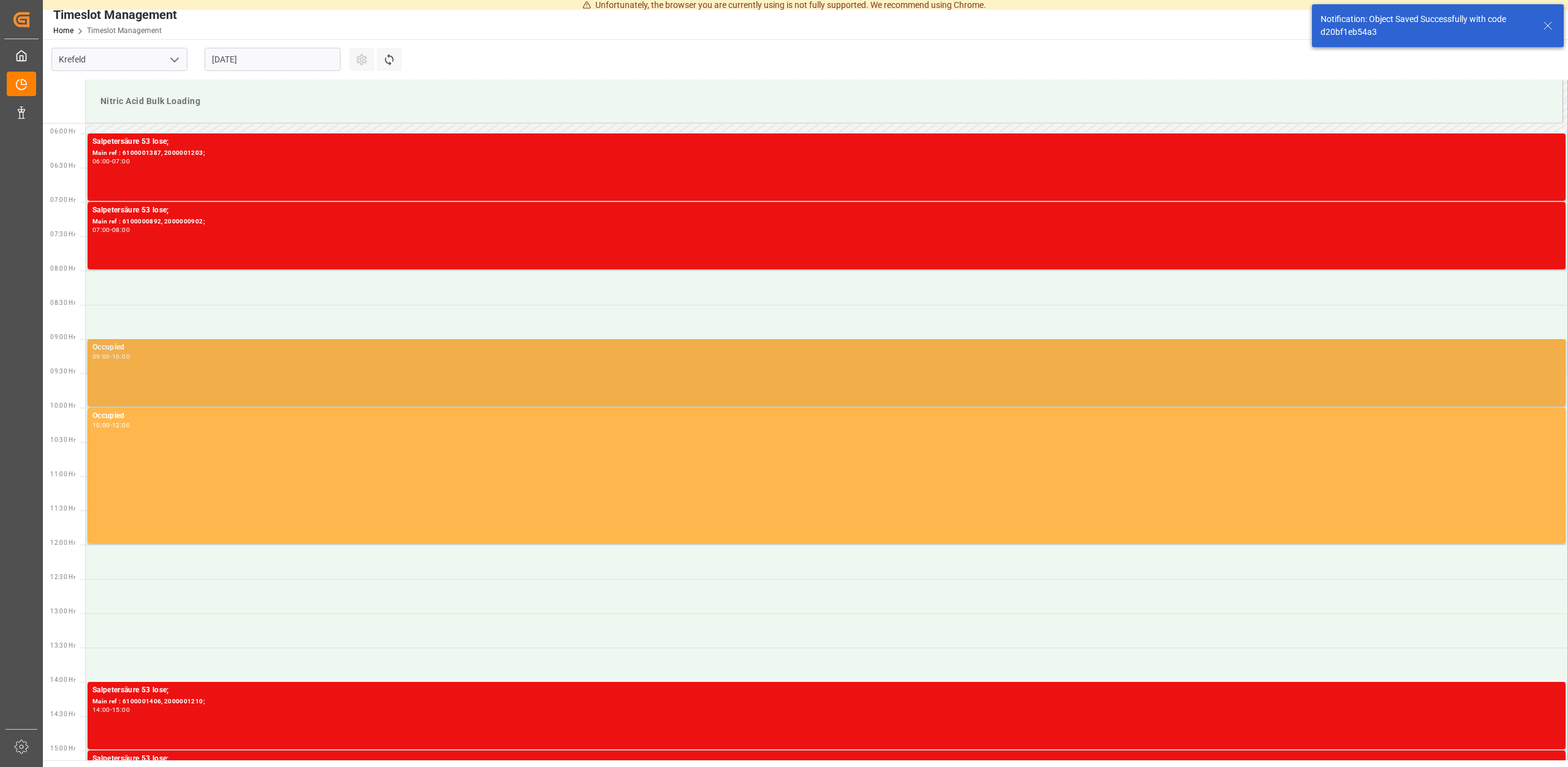
scroll to position [403, 0]
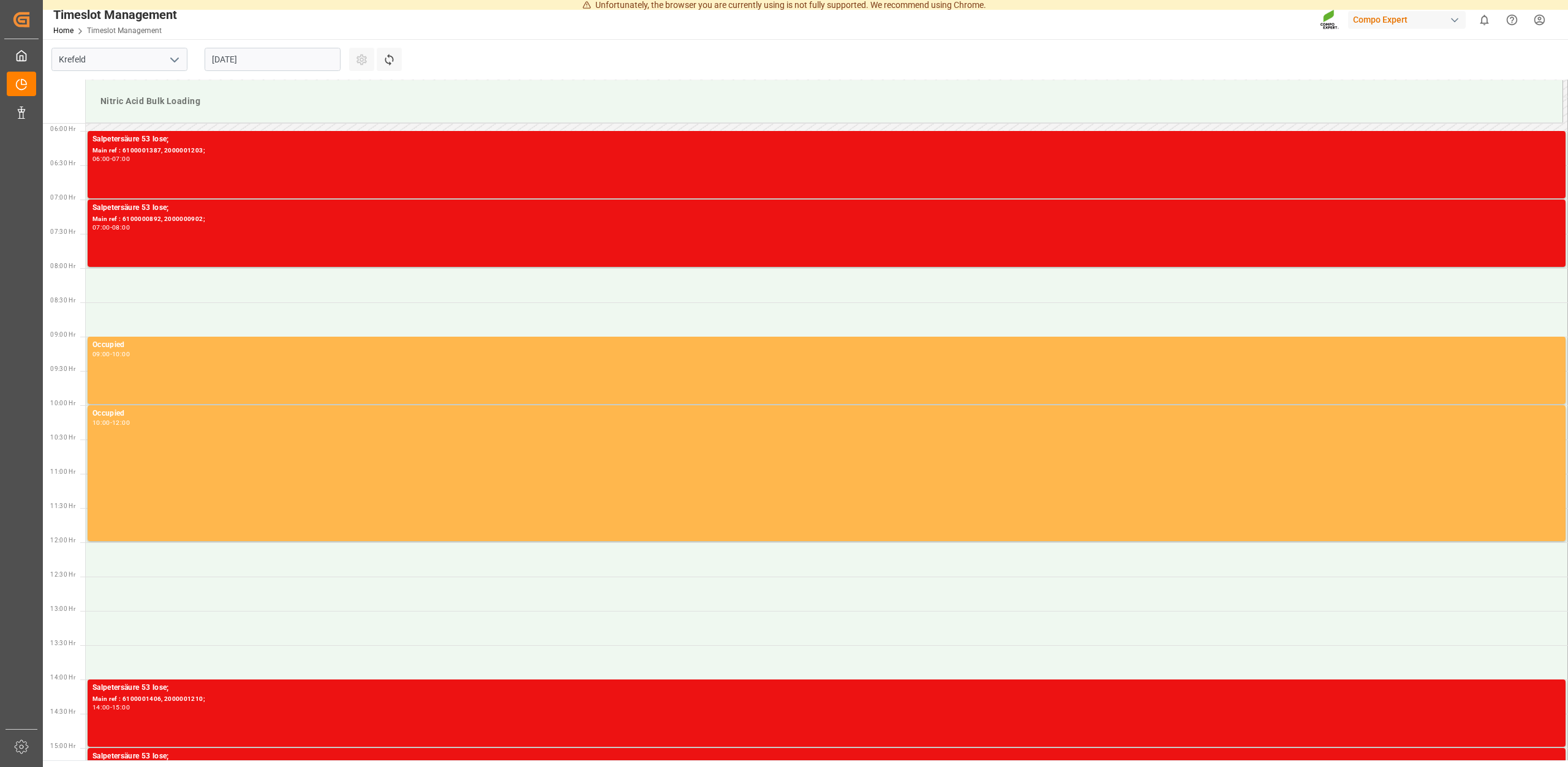
click at [288, 60] on input "[DATE]" at bounding box center [273, 59] width 136 height 24
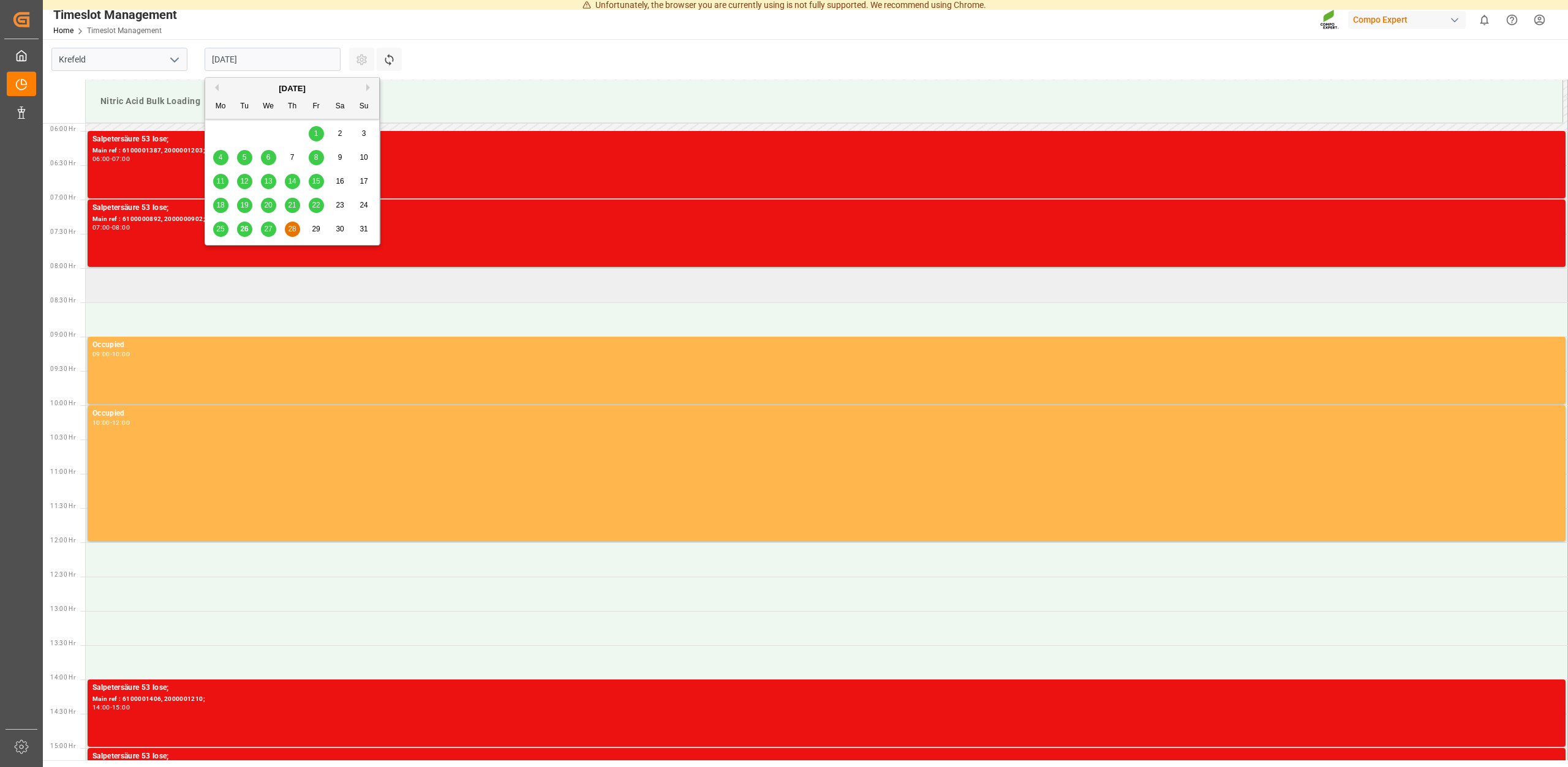
click at [421, 278] on td at bounding box center [827, 285] width 1483 height 34
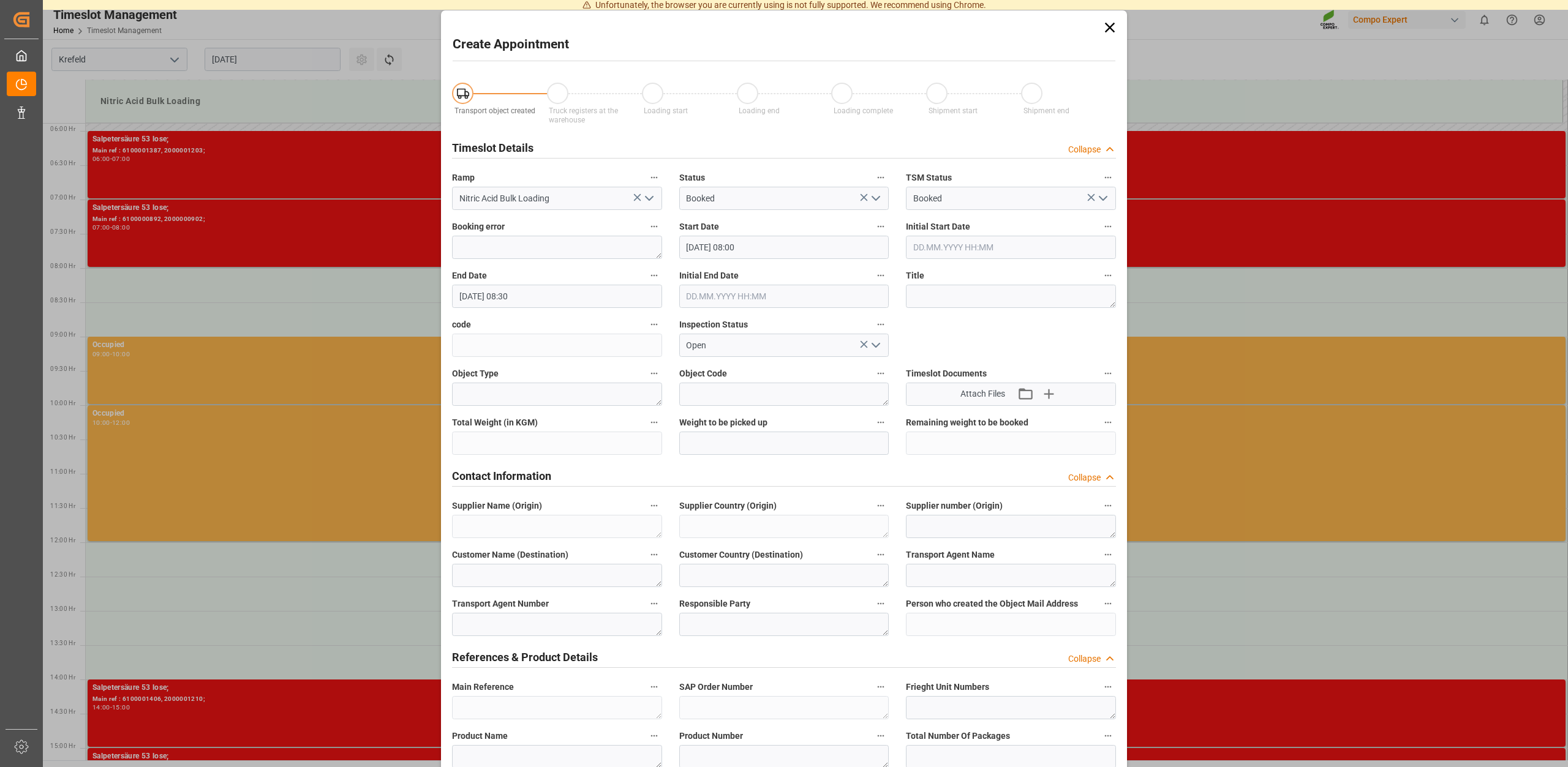
click at [1108, 28] on icon at bounding box center [1109, 27] width 9 height 9
